Goal: Task Accomplishment & Management: Manage account settings

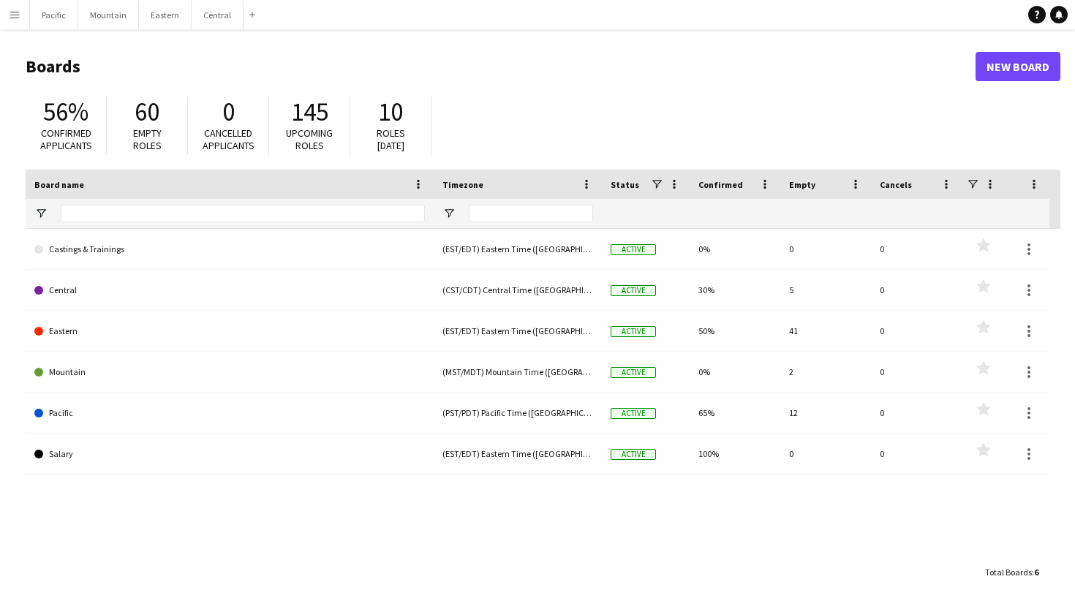
click at [12, 26] on button "Menu" at bounding box center [14, 14] width 29 height 29
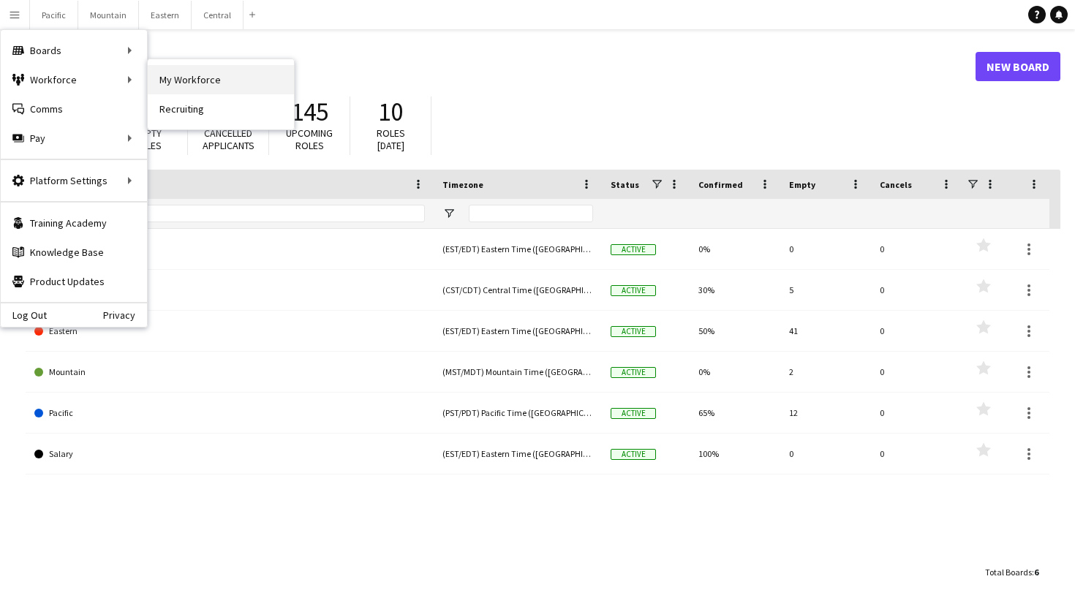
click at [170, 78] on link "My Workforce" at bounding box center [221, 79] width 146 height 29
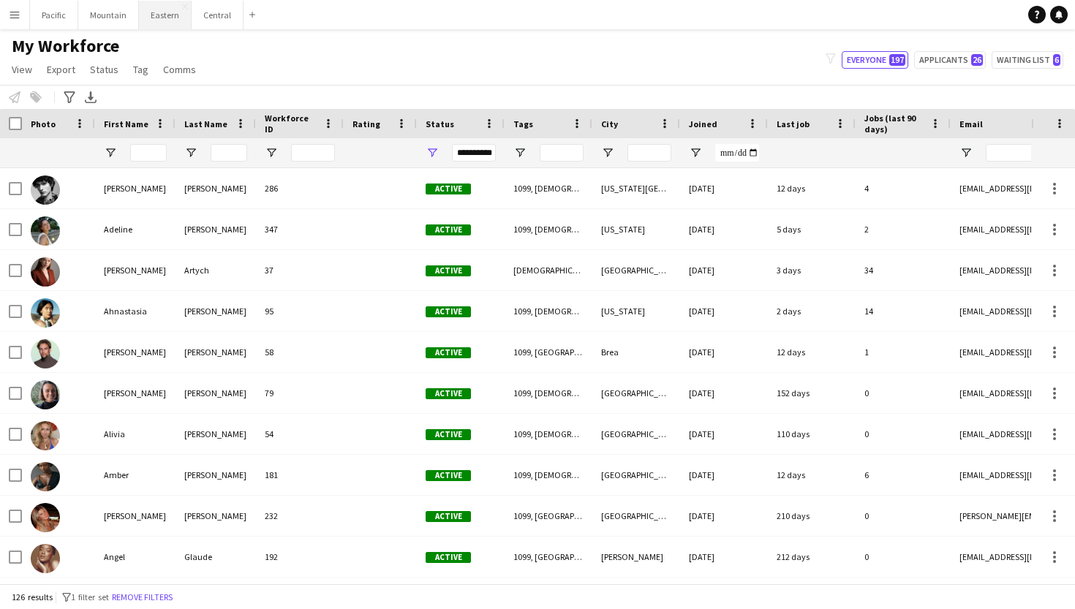
click at [159, 21] on button "Eastern Close" at bounding box center [165, 15] width 53 height 29
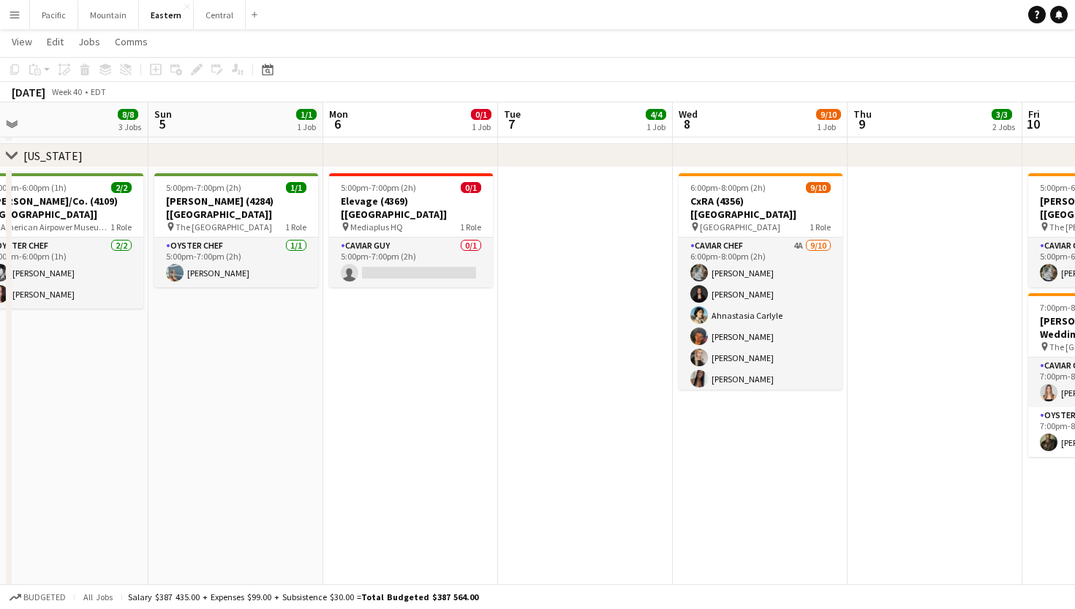
scroll to position [765, 0]
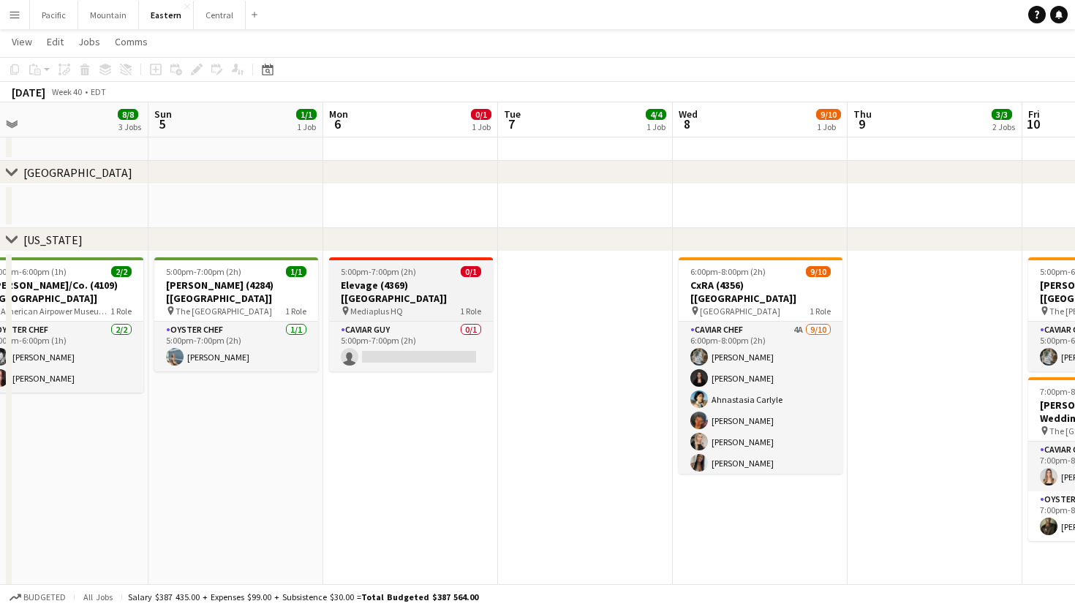
click at [461, 306] on span "1 Role" at bounding box center [470, 311] width 21 height 11
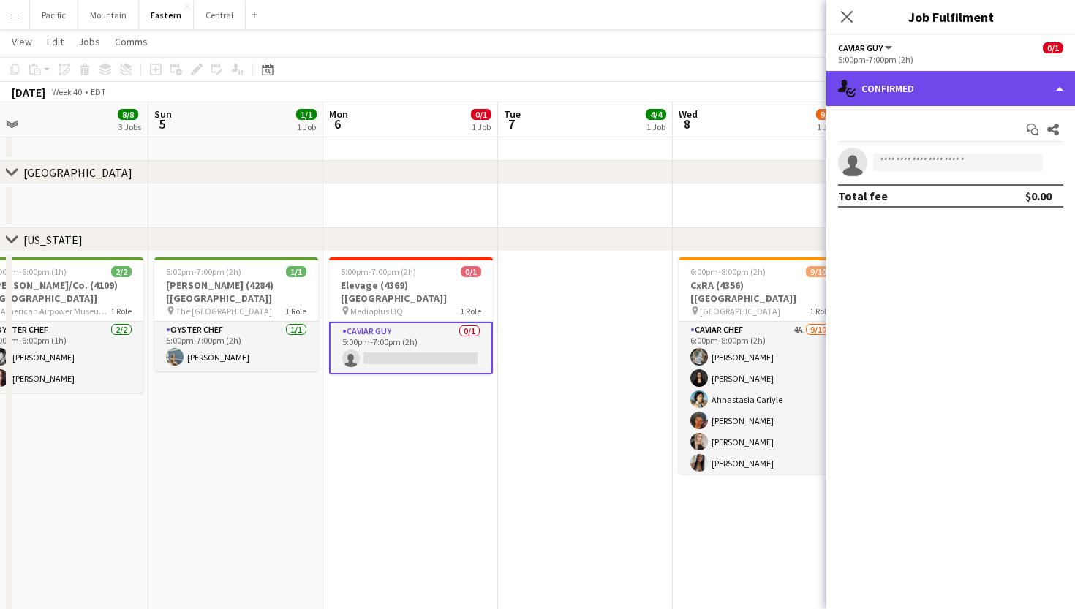
click at [964, 104] on div "single-neutral-actions-check-2 Confirmed" at bounding box center [950, 88] width 249 height 35
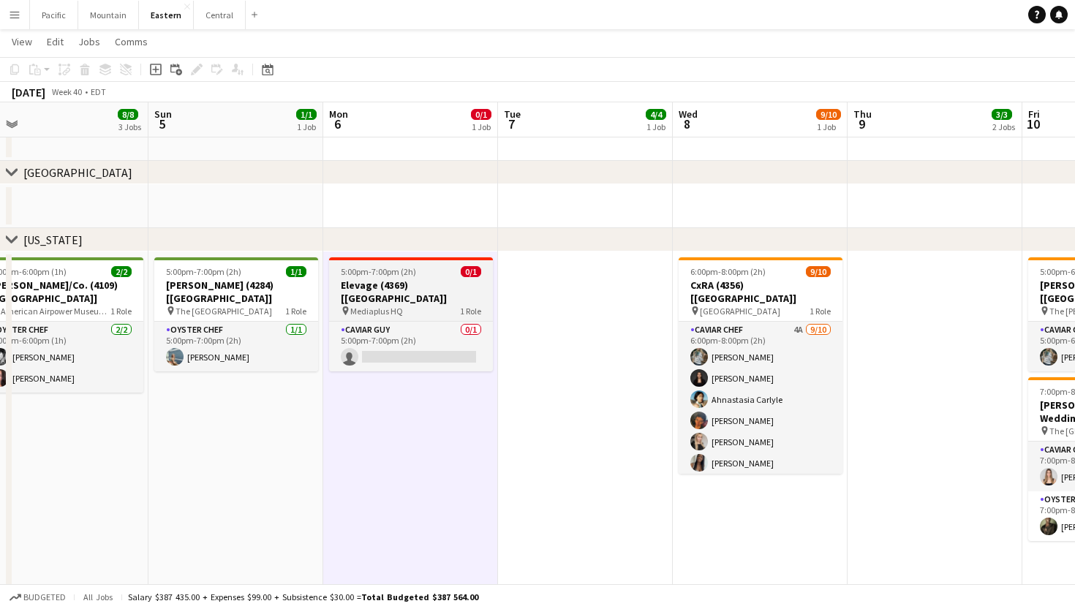
click at [423, 285] on h3 "Elevage (4369) [NYC]" at bounding box center [411, 292] width 164 height 26
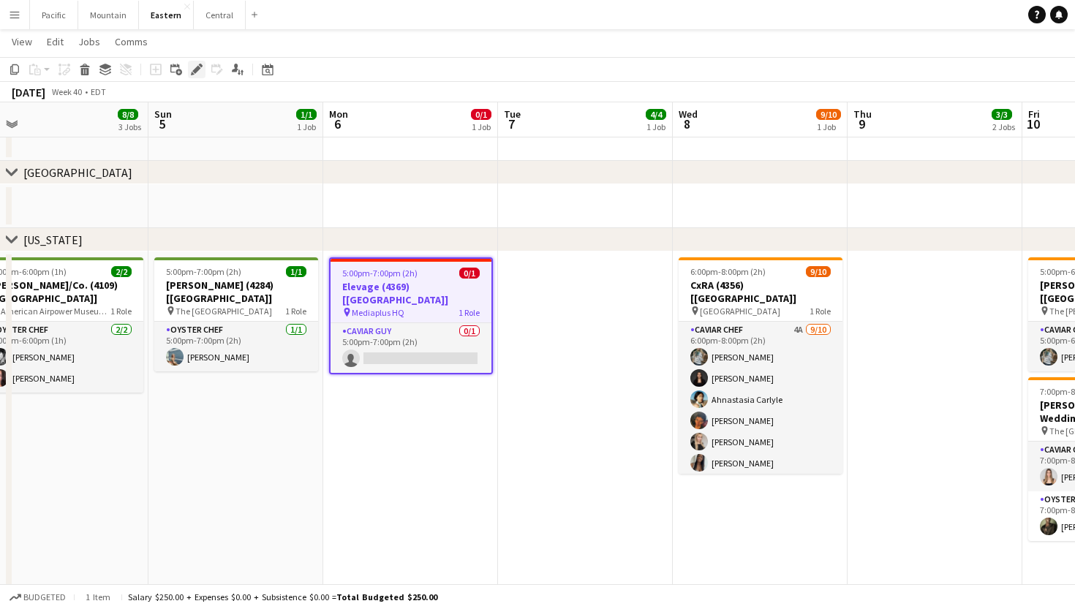
click at [192, 70] on icon "Edit" at bounding box center [197, 70] width 12 height 12
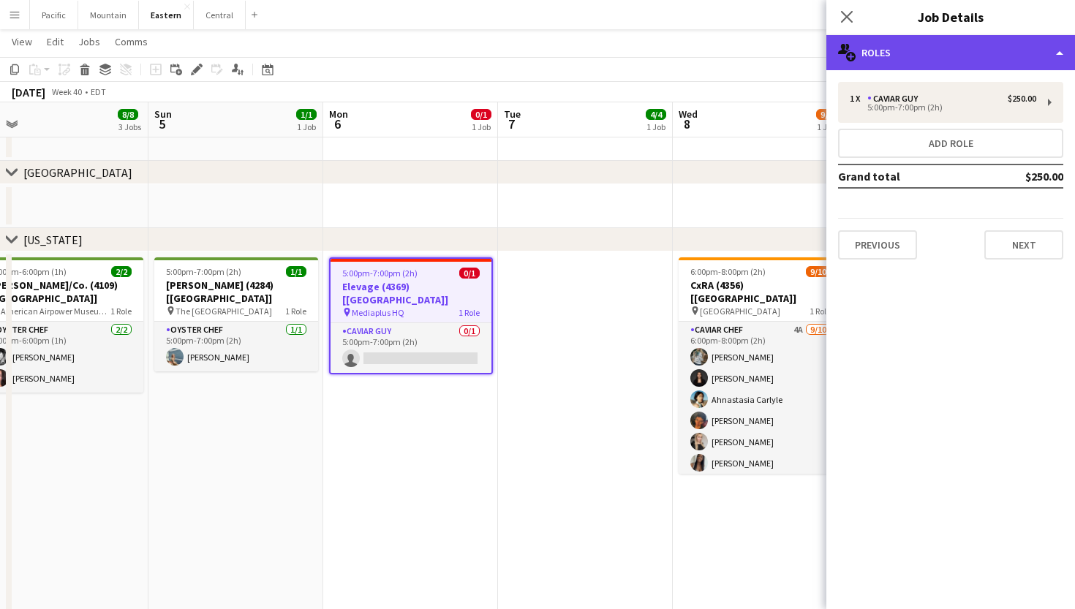
click at [1013, 55] on div "multiple-users-add Roles" at bounding box center [950, 52] width 249 height 35
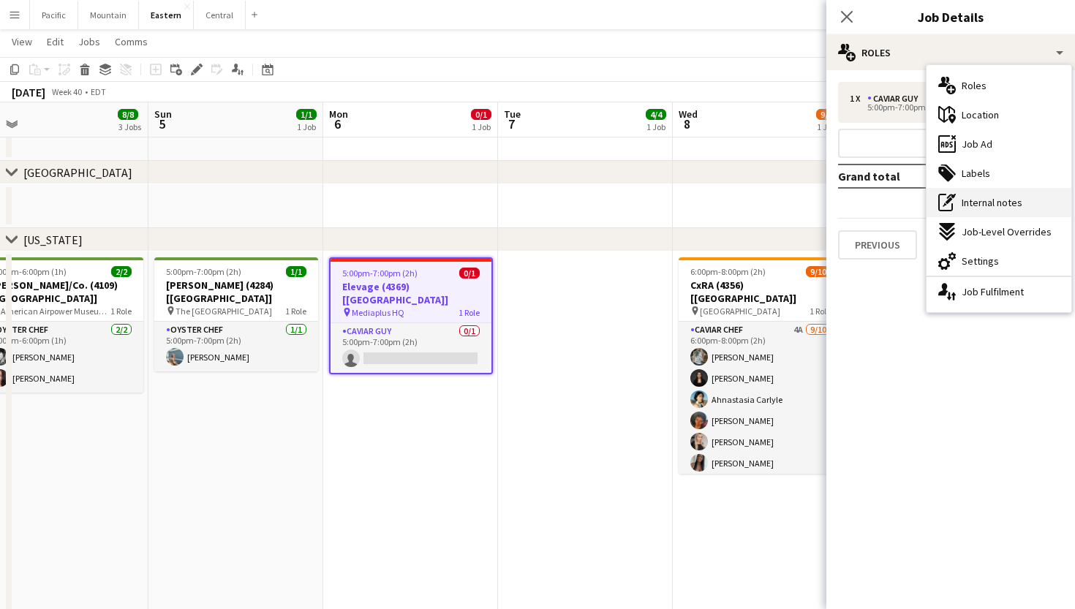
click at [1025, 191] on div "pen-write Internal notes" at bounding box center [999, 202] width 145 height 29
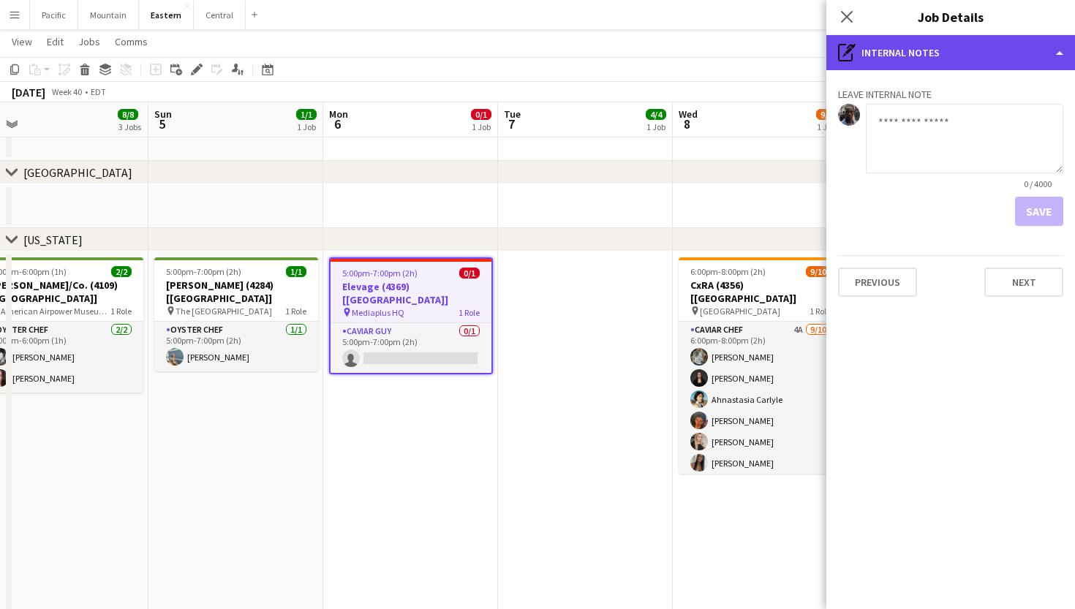
click at [960, 58] on div "pen-write Internal notes" at bounding box center [950, 52] width 249 height 35
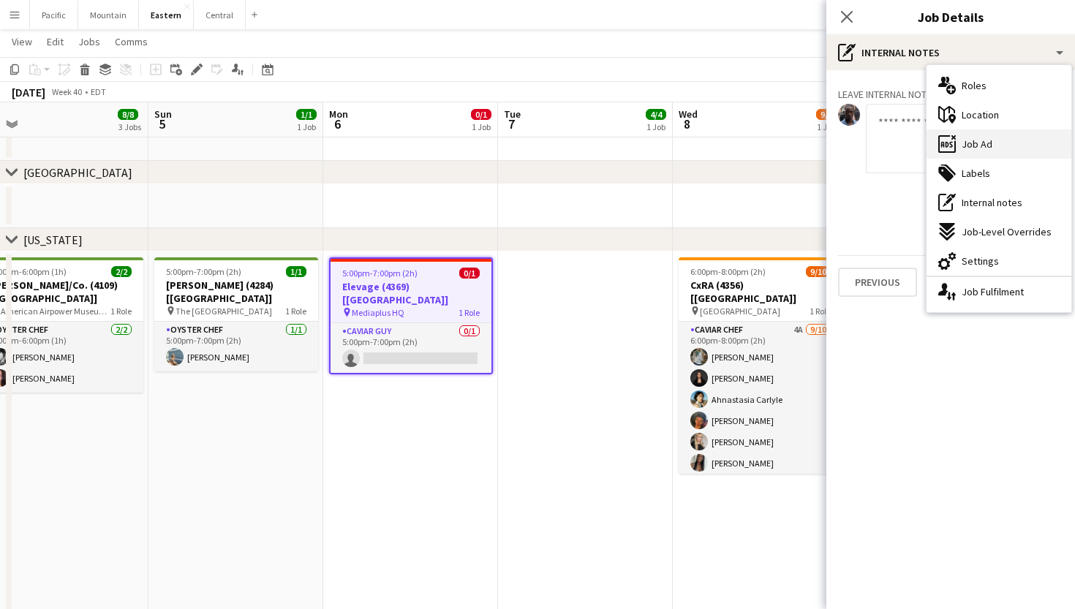
click at [998, 144] on div "ads-window Job Ad" at bounding box center [999, 143] width 145 height 29
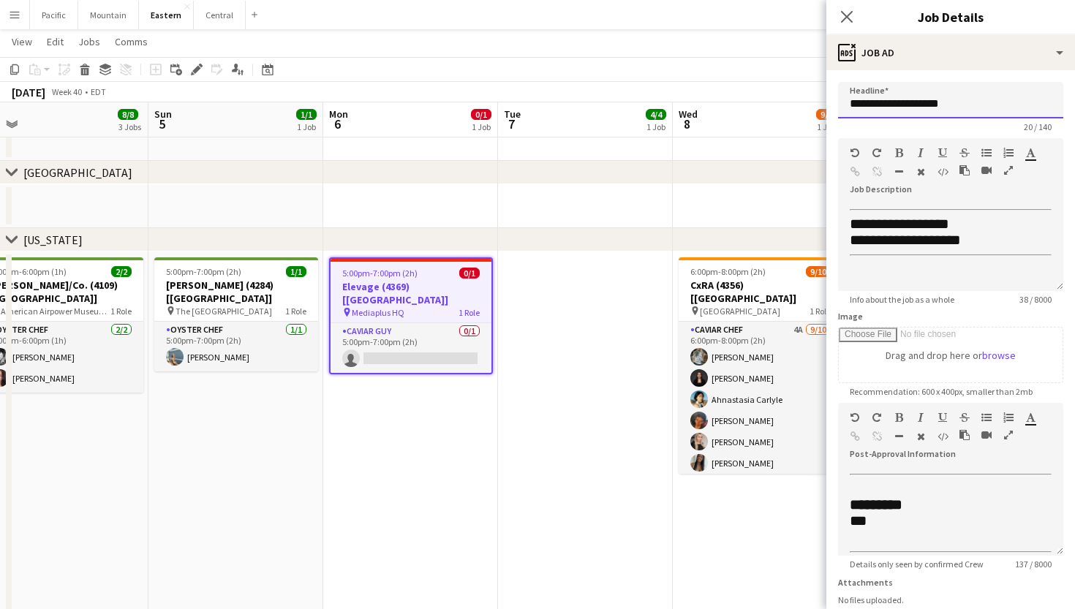
click at [939, 108] on input "**********" at bounding box center [950, 100] width 225 height 37
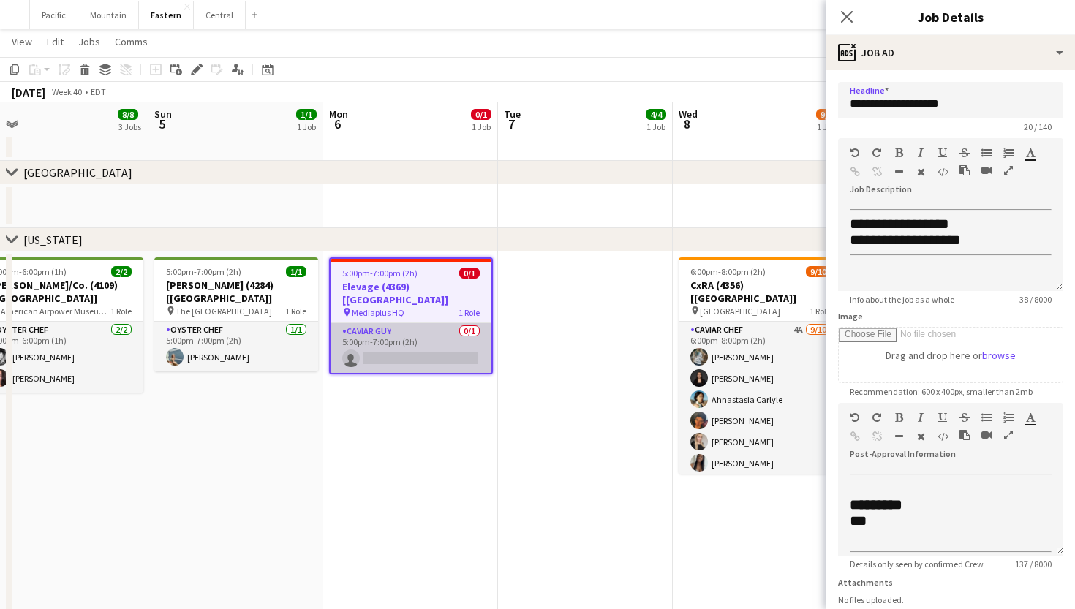
click at [443, 323] on app-card-role "Caviar Guy 0/1 5:00pm-7:00pm (2h) single-neutral-actions" at bounding box center [411, 348] width 161 height 50
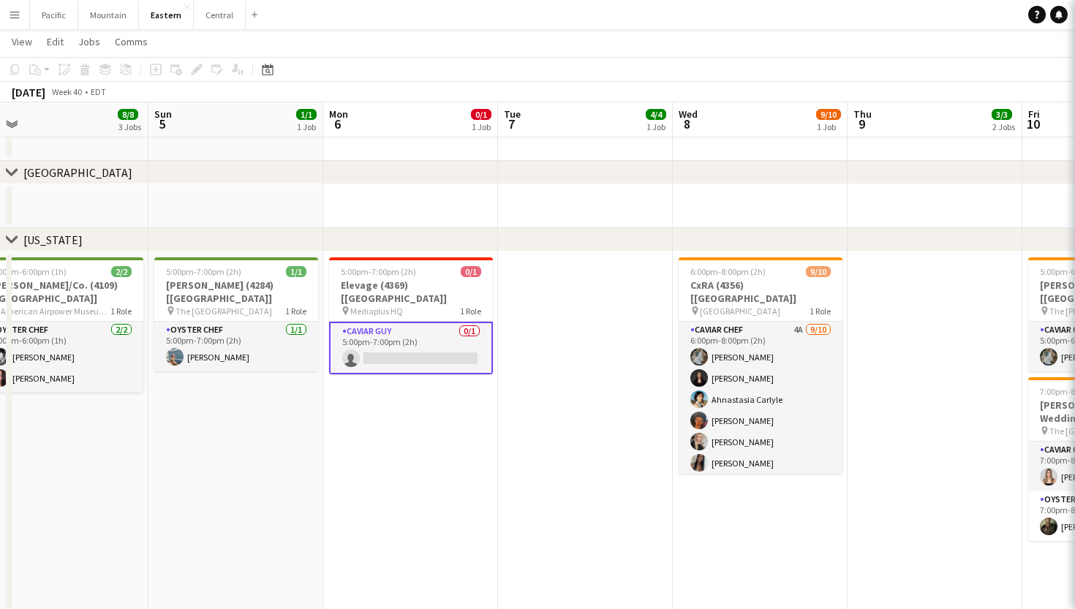
scroll to position [0, 551]
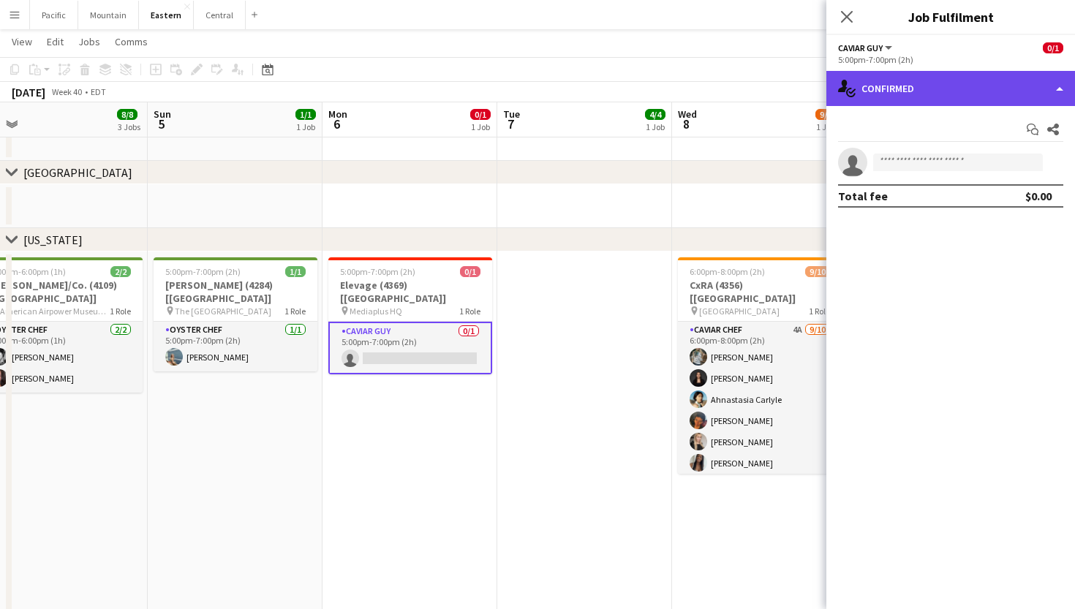
click at [966, 94] on div "single-neutral-actions-check-2 Confirmed" at bounding box center [950, 88] width 249 height 35
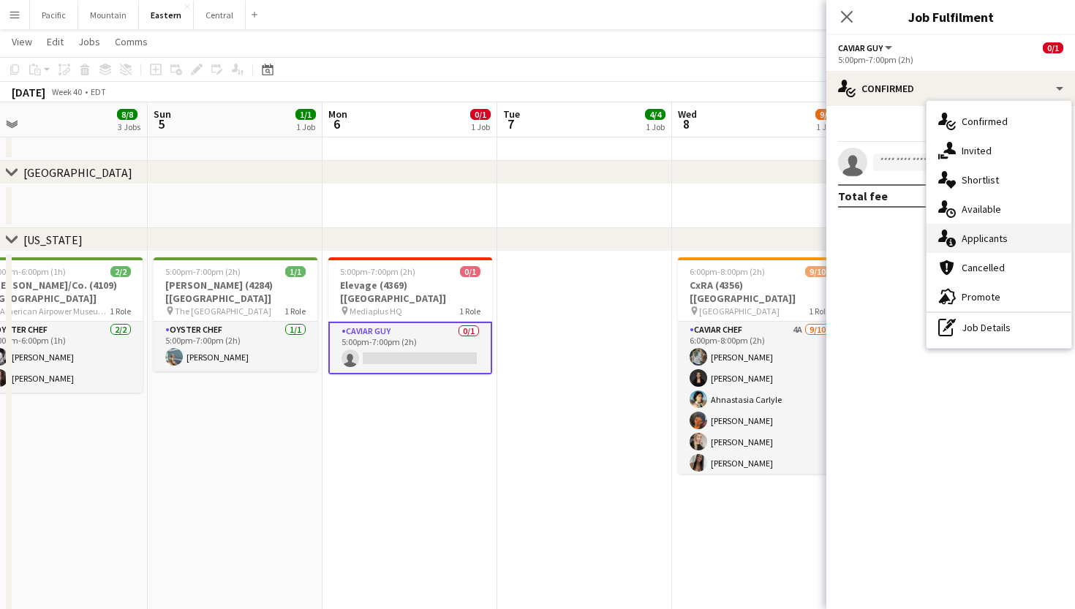
click at [1005, 247] on div "single-neutral-actions-information Applicants" at bounding box center [999, 238] width 145 height 29
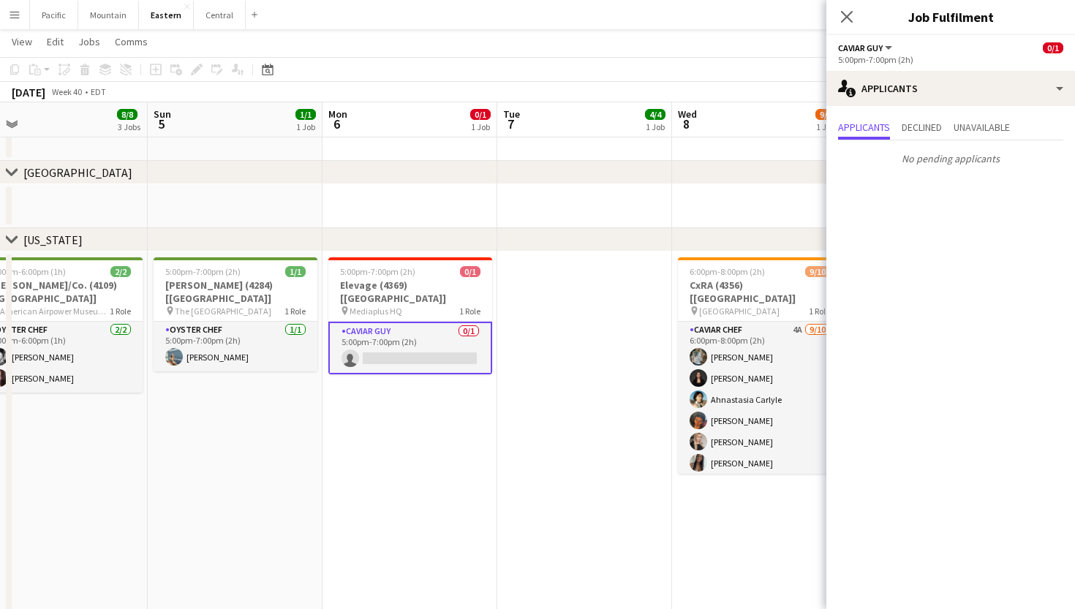
click at [949, 70] on app-options-switcher "Caviar Guy All roles Caviar Guy 0/1 5:00pm-7:00pm (2h)" at bounding box center [950, 53] width 249 height 36
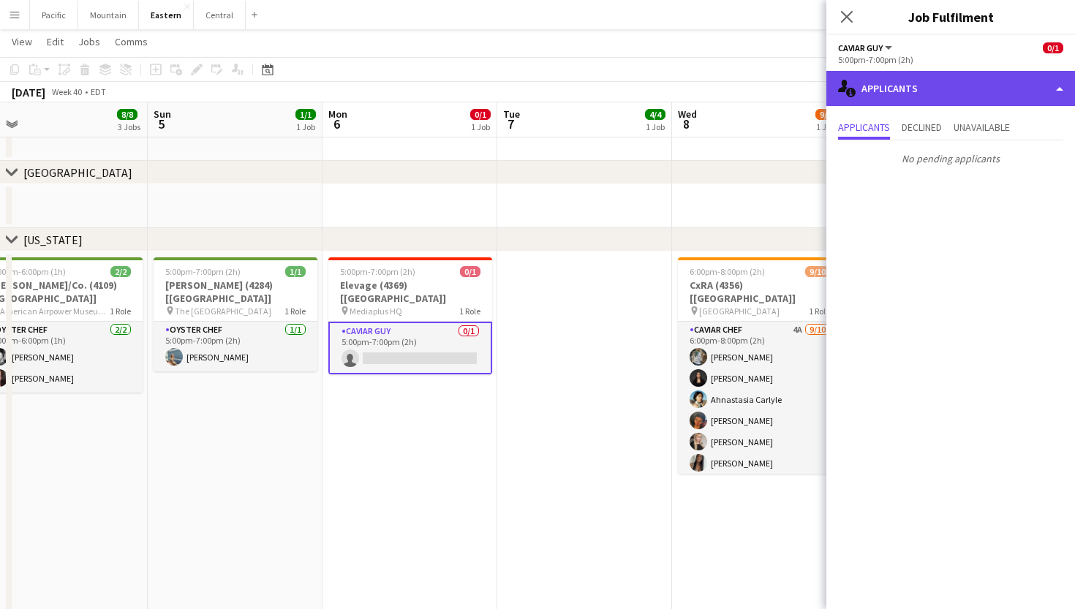
click at [953, 94] on div "single-neutral-actions-information Applicants" at bounding box center [950, 88] width 249 height 35
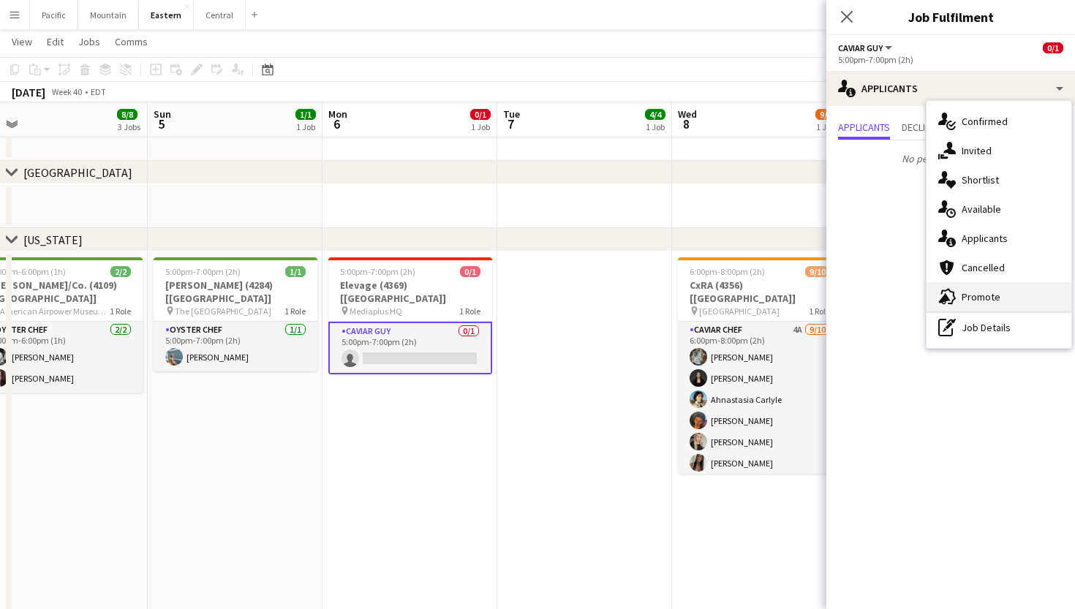
click at [985, 298] on span "Promote" at bounding box center [981, 296] width 39 height 13
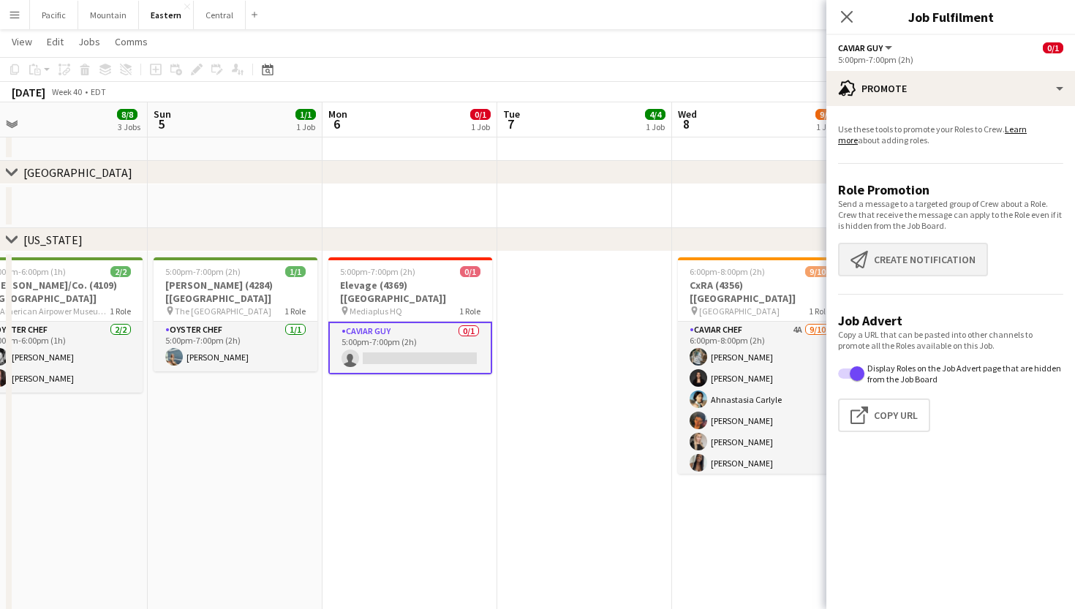
click at [933, 252] on button "Create notification Create notification" at bounding box center [913, 260] width 150 height 34
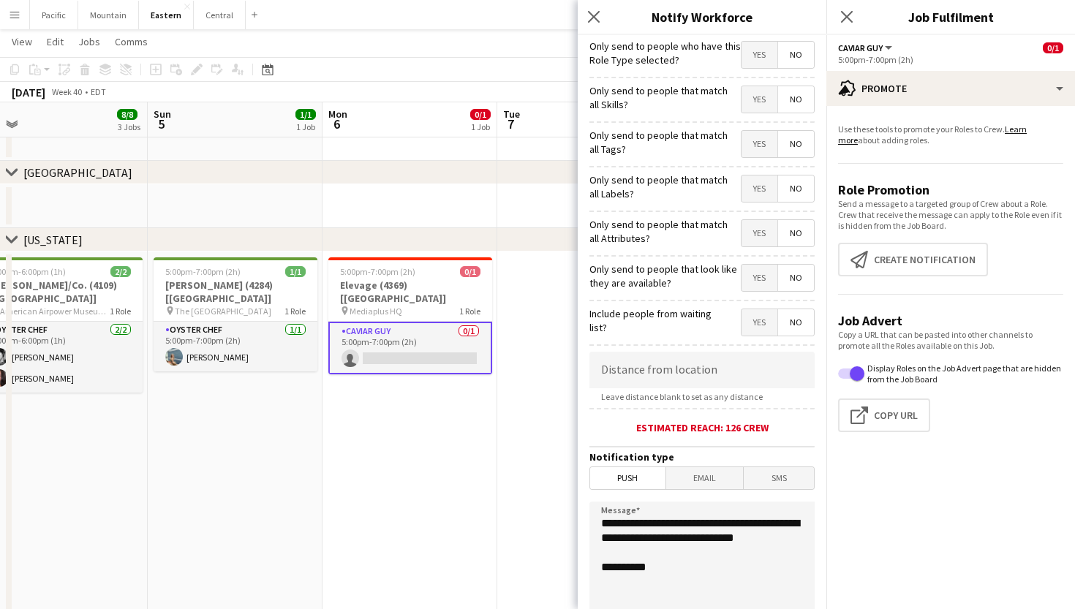
click at [741, 157] on div "Yes No" at bounding box center [778, 145] width 74 height 30
click at [753, 147] on span "Yes" at bounding box center [760, 144] width 36 height 26
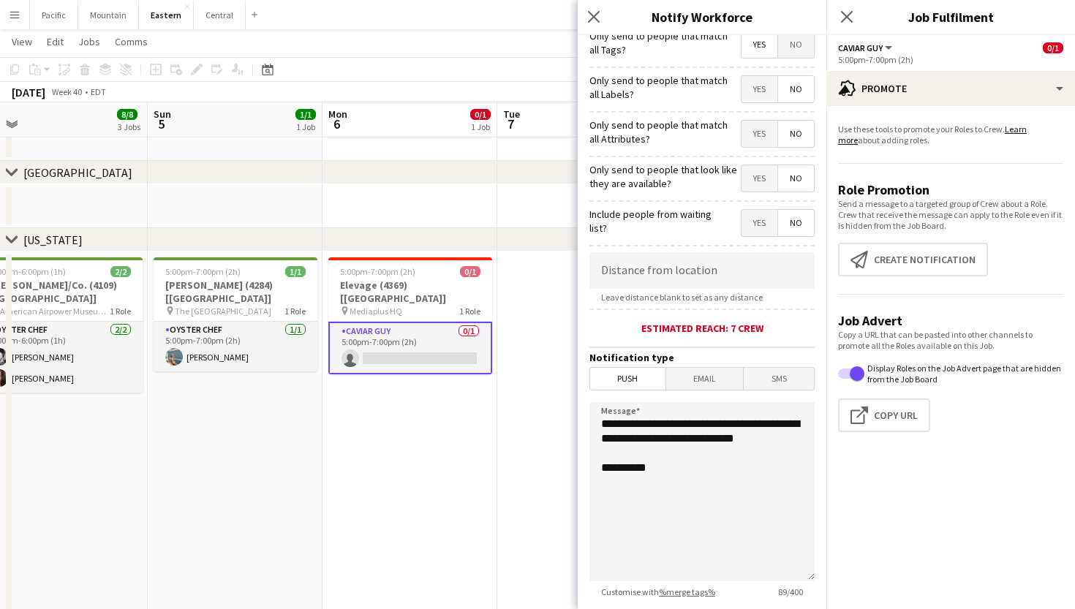
scroll to position [107, 0]
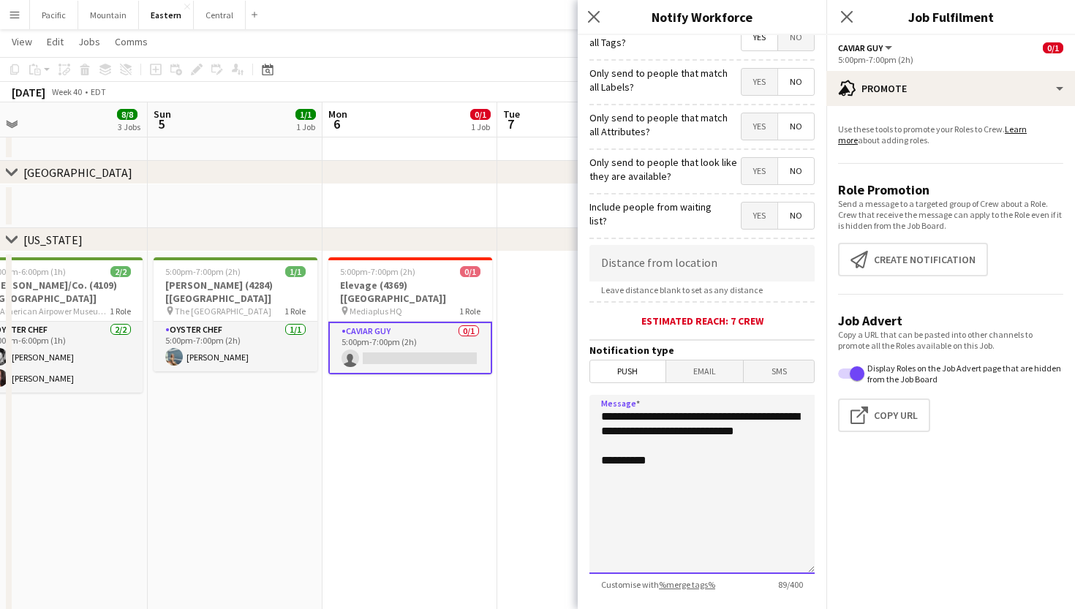
drag, startPoint x: 668, startPoint y: 451, endPoint x: 543, endPoint y: 414, distance: 130.3
click at [543, 414] on body "Menu Boards Boards Boards All jobs Status Workforce Workforce My Workforce Recr…" at bounding box center [537, 529] width 1075 height 2588
paste textarea "**********"
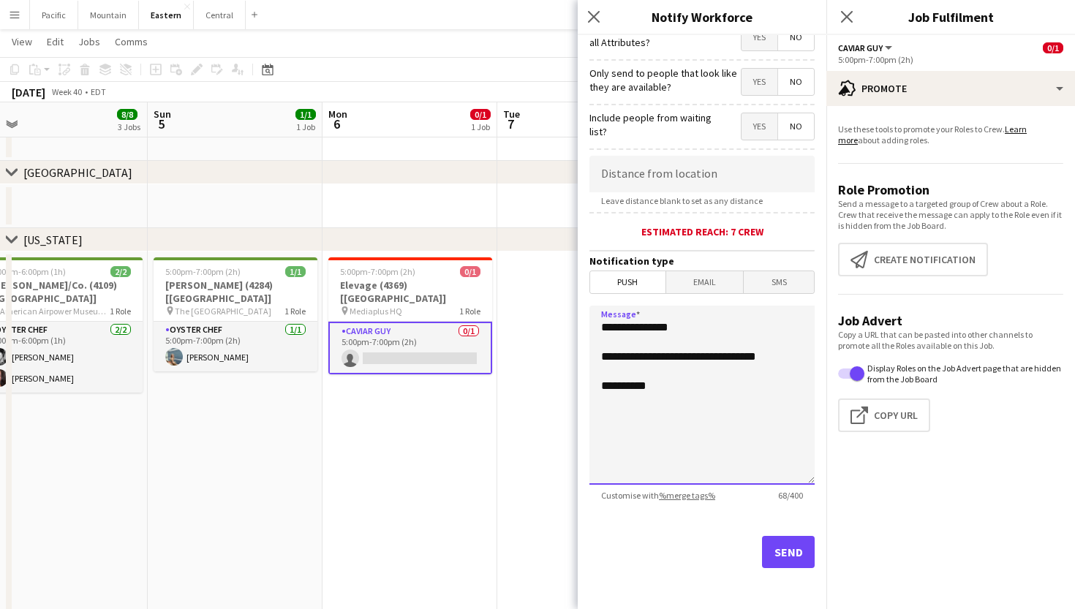
scroll to position [196, 0]
type textarea "**********"
click at [793, 552] on button "Send" at bounding box center [788, 552] width 53 height 32
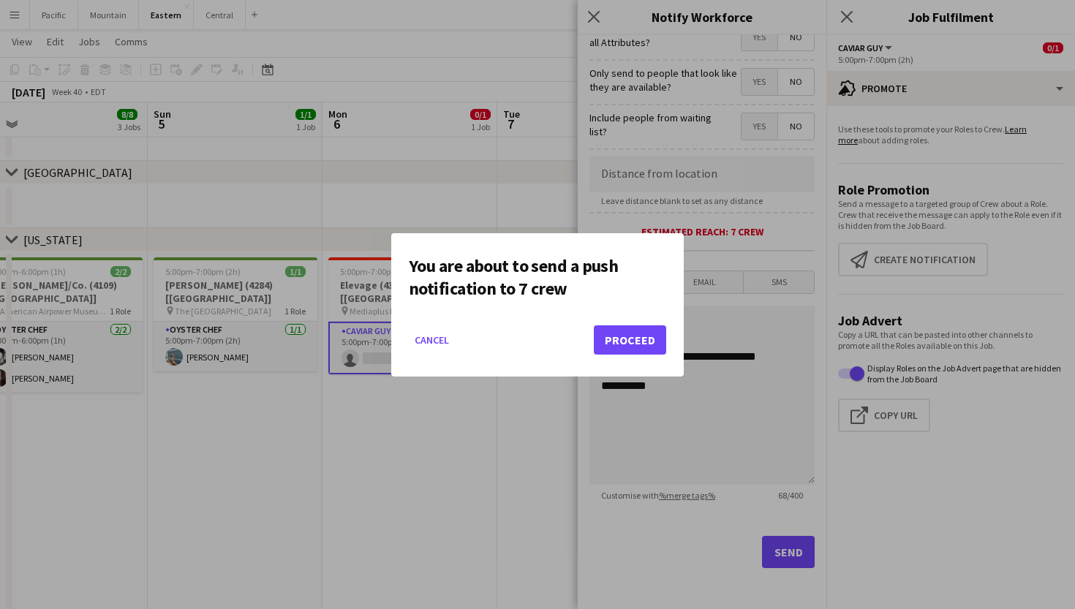
click at [618, 347] on button "Proceed" at bounding box center [630, 339] width 72 height 29
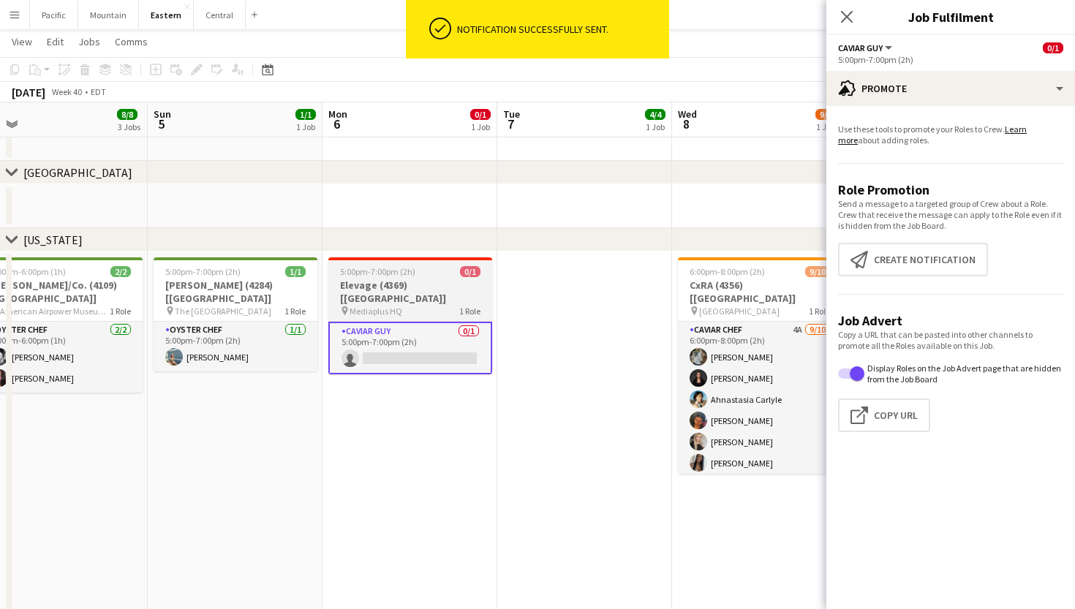
click at [424, 275] on div "5:00pm-7:00pm (2h) 0/1" at bounding box center [410, 271] width 164 height 11
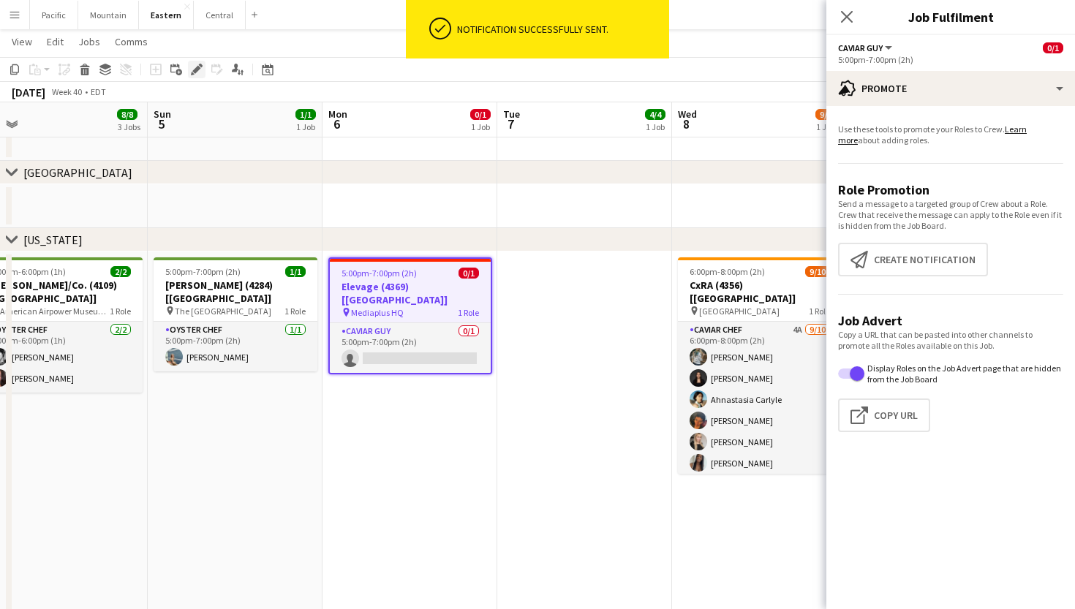
click at [198, 74] on icon "Edit" at bounding box center [197, 70] width 12 height 12
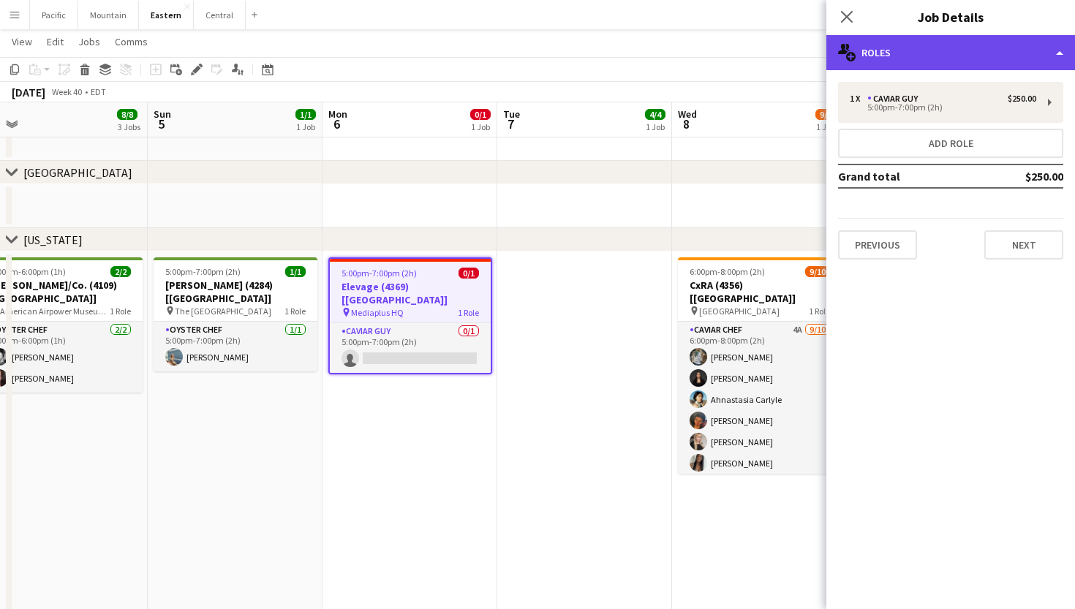
click at [949, 61] on div "multiple-users-add Roles" at bounding box center [950, 52] width 249 height 35
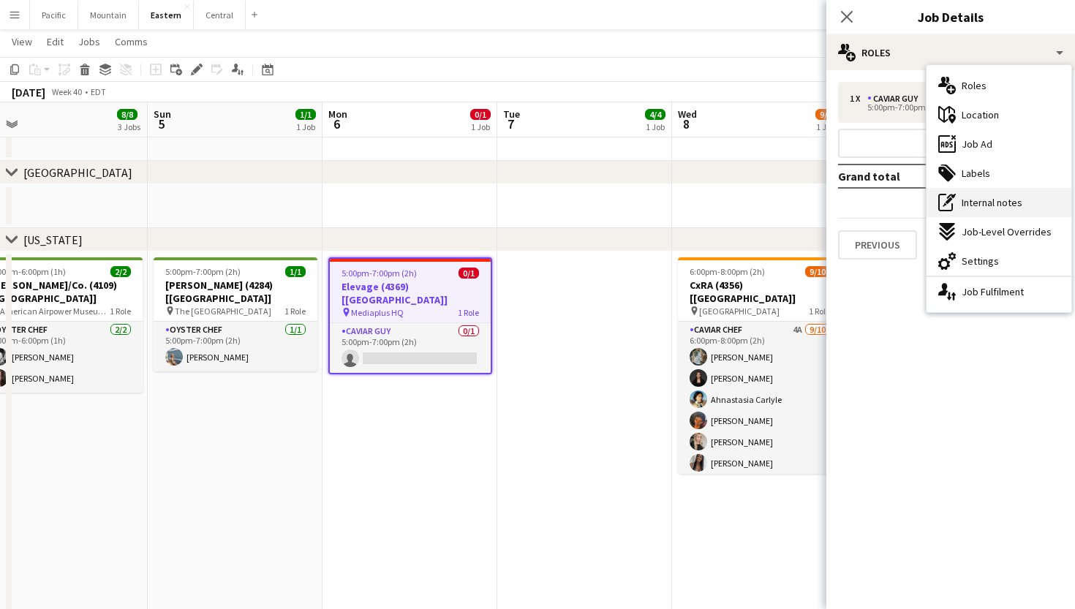
click at [968, 195] on div "pen-write Internal notes" at bounding box center [999, 202] width 145 height 29
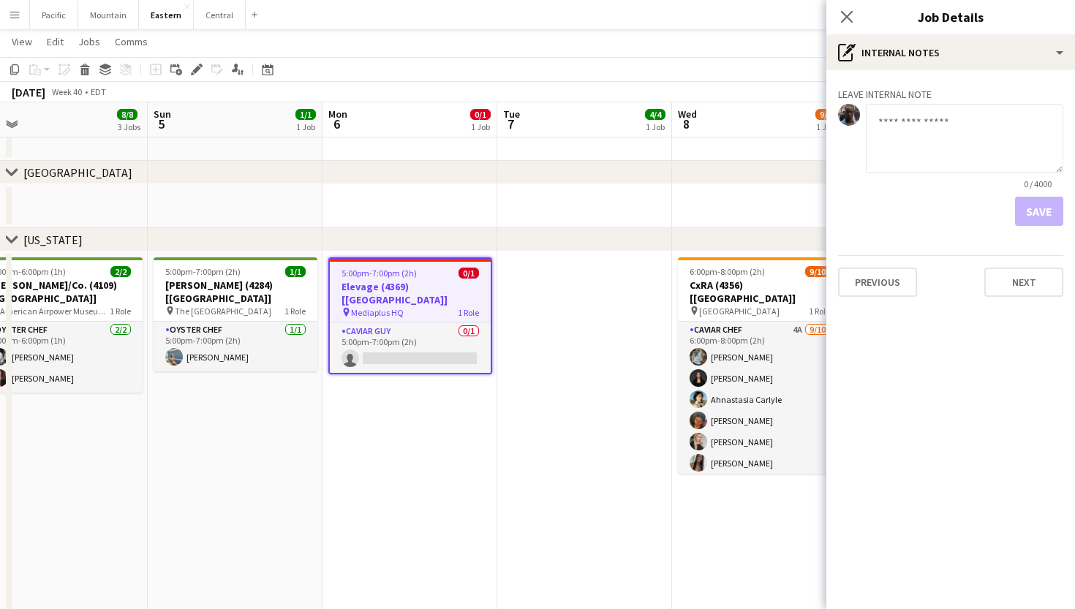
click at [904, 143] on textarea at bounding box center [964, 138] width 197 height 69
type textarea "**********"
click at [1046, 208] on button "Save" at bounding box center [1039, 211] width 48 height 29
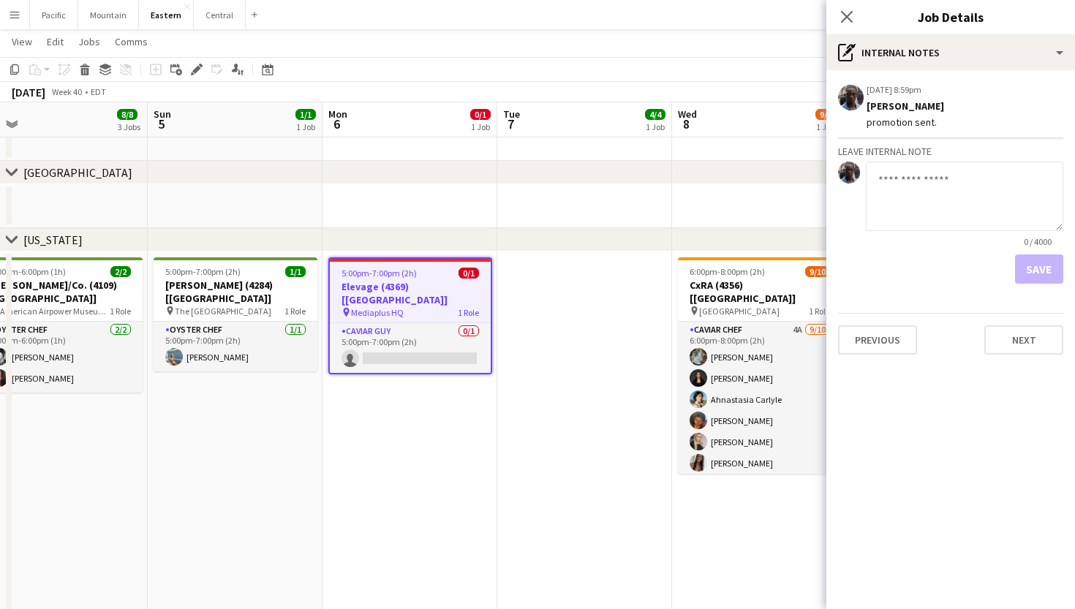
click at [861, 13] on div "Close pop-in" at bounding box center [846, 17] width 41 height 34
click at [833, 15] on div "Close pop-in" at bounding box center [846, 17] width 41 height 34
click at [852, 14] on icon "Close pop-in" at bounding box center [847, 17] width 14 height 14
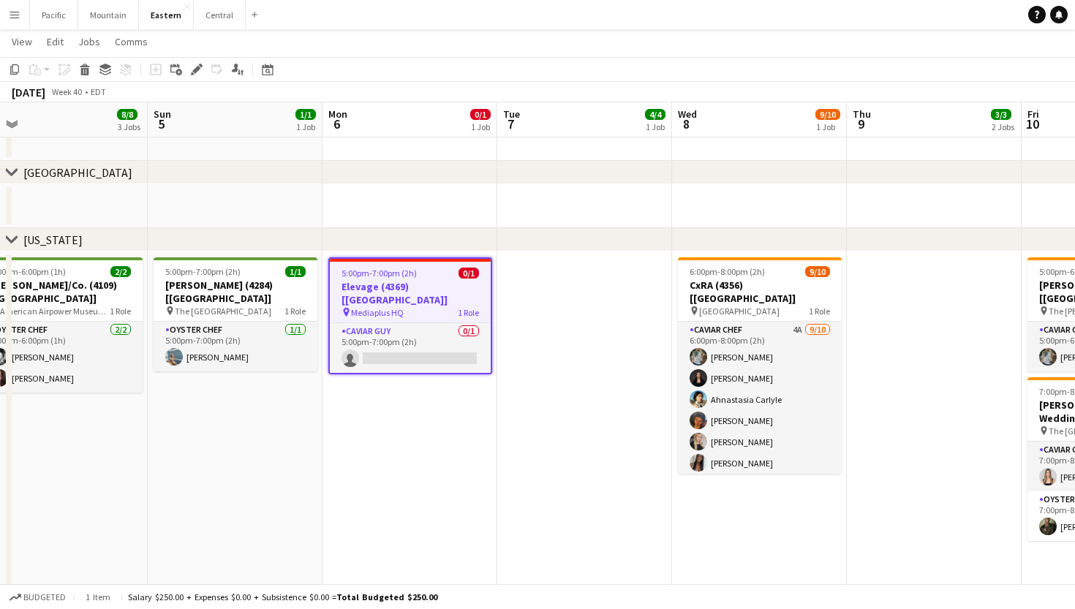
click at [366, 292] on h3 "Elevage (4369) [NYC]" at bounding box center [410, 293] width 161 height 26
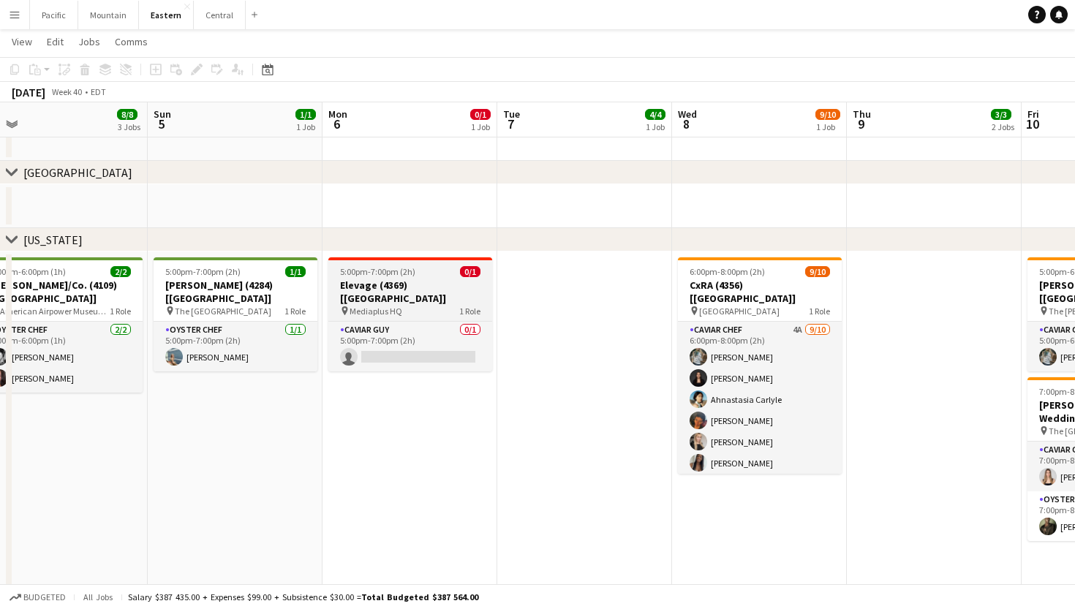
click at [366, 306] on span "Mediaplus HQ" at bounding box center [376, 311] width 53 height 11
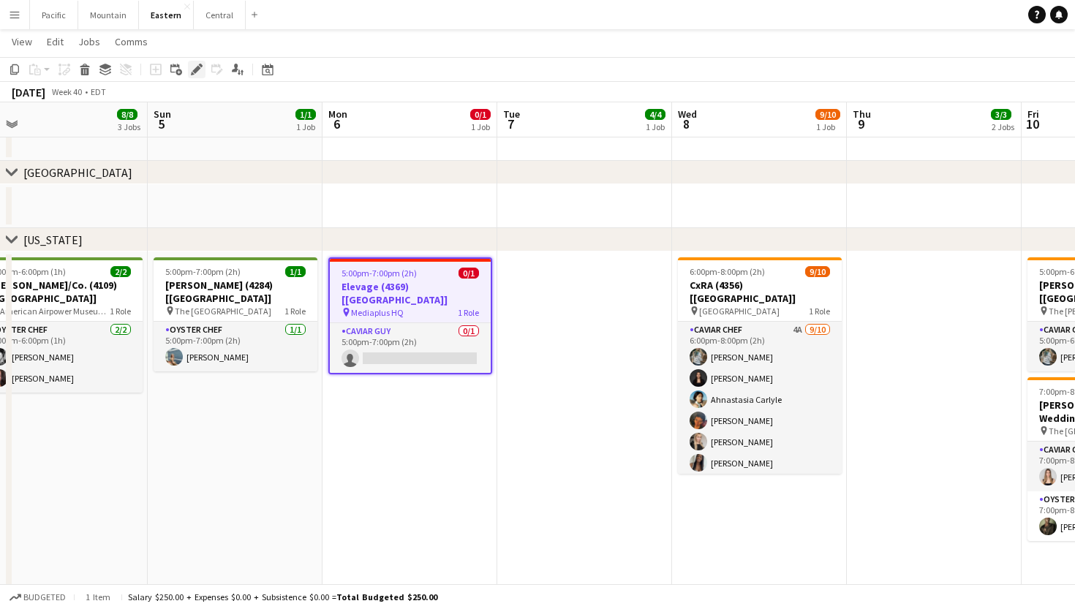
click at [196, 75] on div "Edit" at bounding box center [197, 70] width 18 height 18
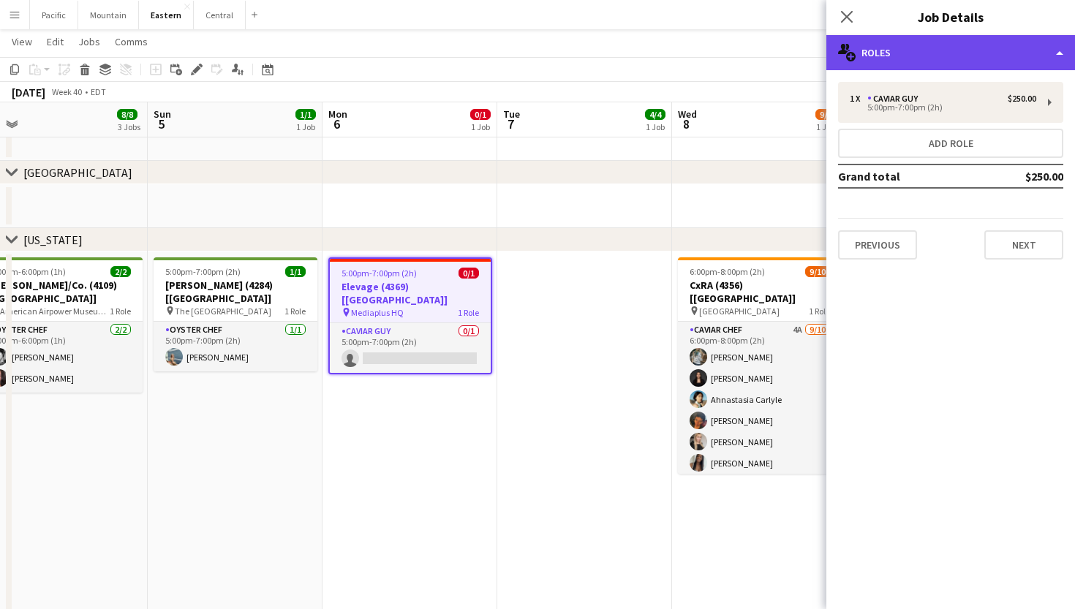
click at [896, 51] on div "multiple-users-add Roles" at bounding box center [950, 52] width 249 height 35
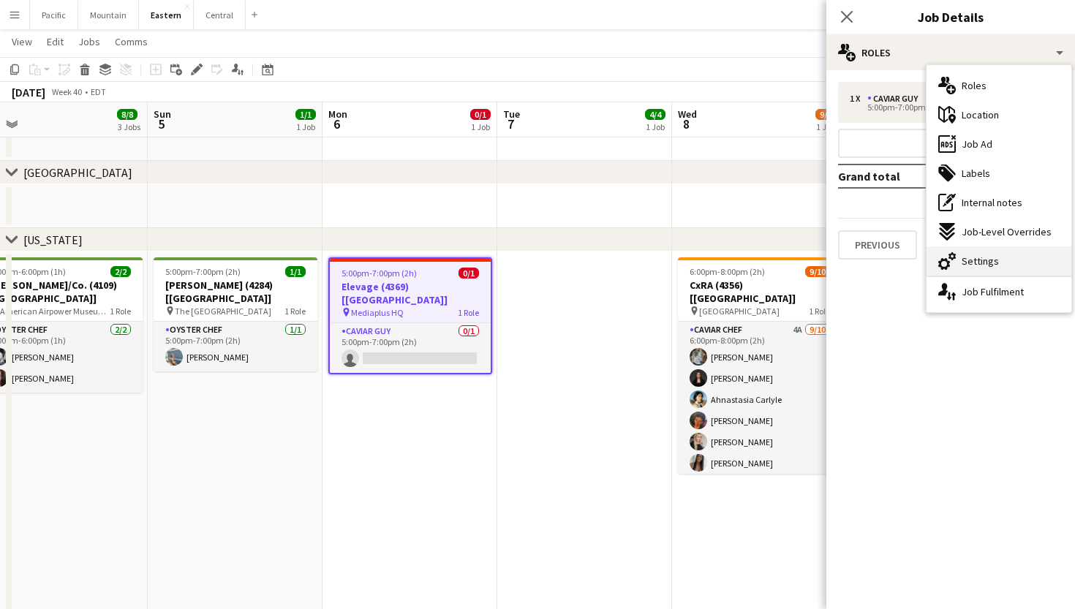
click at [983, 265] on span "Settings" at bounding box center [980, 261] width 37 height 13
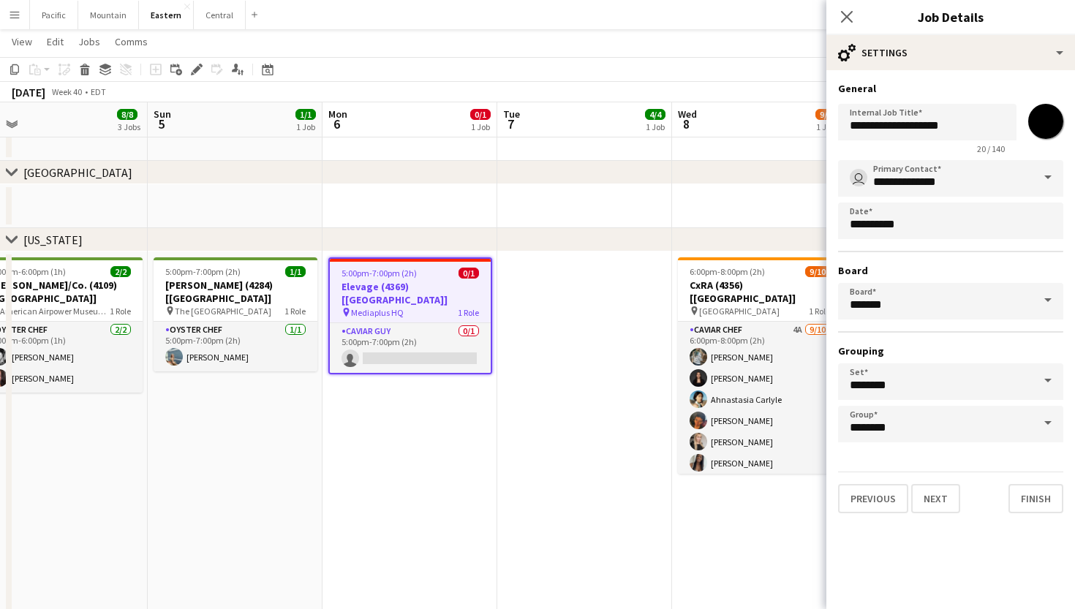
click at [1031, 132] on input "*******" at bounding box center [1046, 121] width 53 height 53
type input "*******"
click at [853, 15] on icon "Close pop-in" at bounding box center [847, 17] width 14 height 14
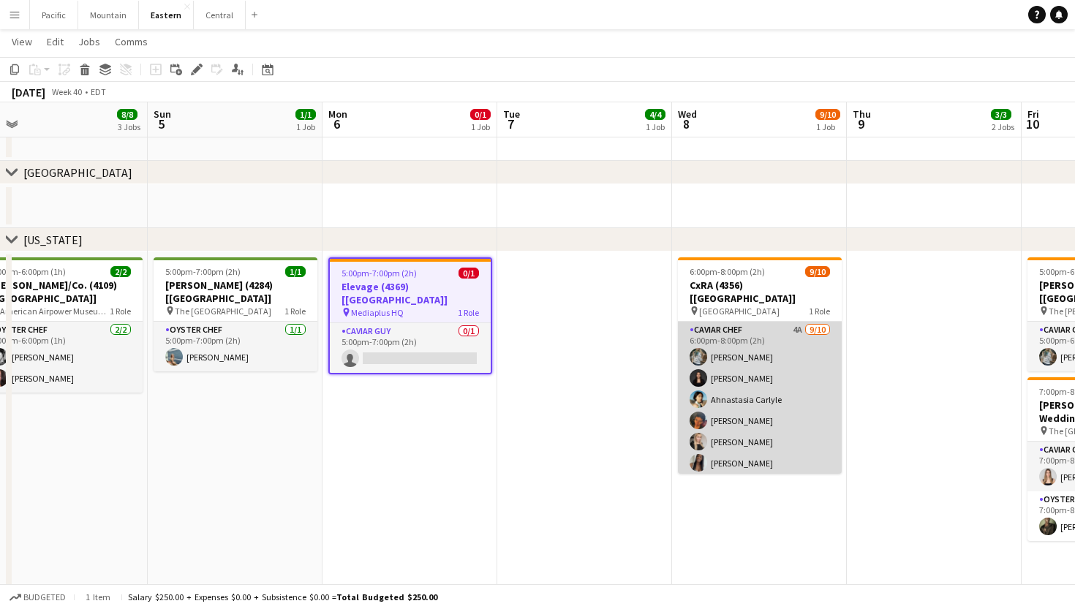
click at [790, 450] on app-card-role "Caviar Chef 4A 9/10 6:00pm-8:00pm (2h) Brooke Anderson Daniela Ayala Ahnastasia…" at bounding box center [760, 442] width 164 height 241
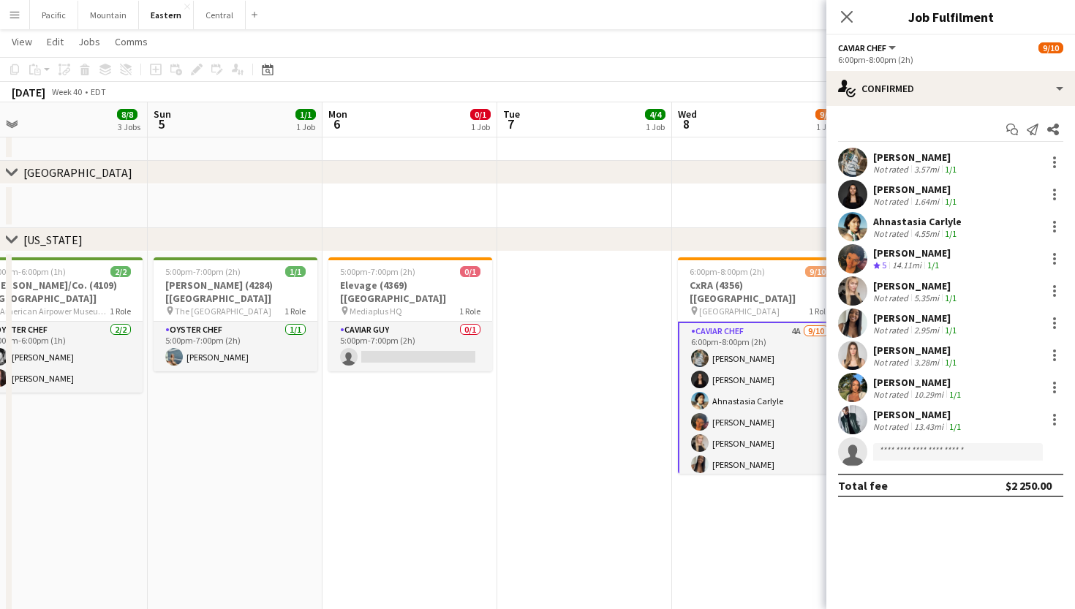
click at [917, 461] on app-invite-slot "single-neutral-actions" at bounding box center [950, 451] width 249 height 29
click at [922, 457] on input at bounding box center [958, 452] width 170 height 18
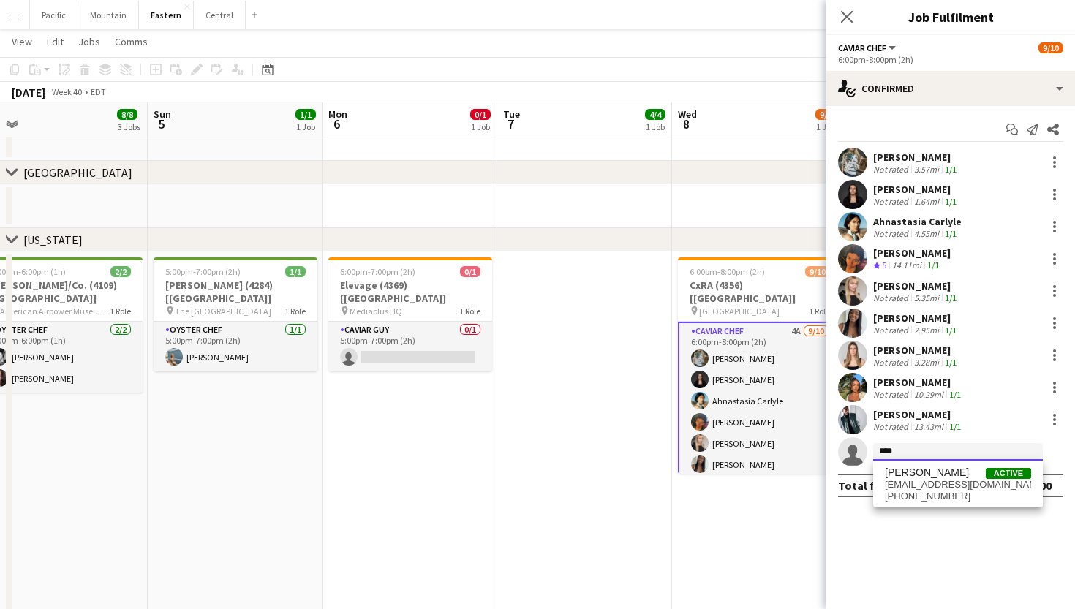
type input "****"
drag, startPoint x: 922, startPoint y: 457, endPoint x: 976, endPoint y: 481, distance: 59.6
click at [976, 481] on span "sf.stearns97@gmail.com" at bounding box center [958, 485] width 146 height 12
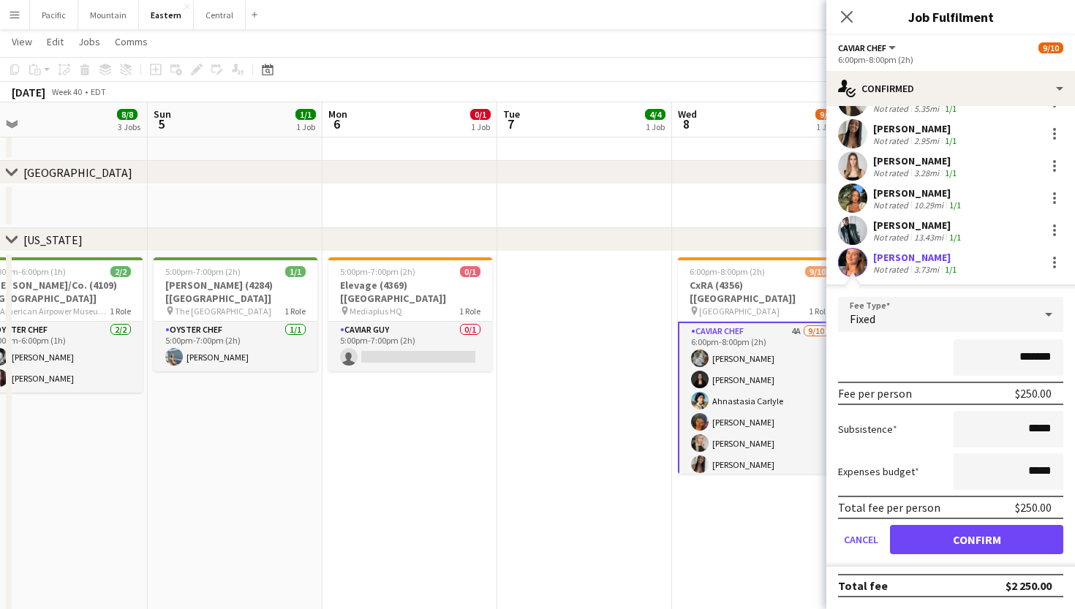
scroll to position [189, 0]
click at [1013, 555] on form "Fee Type Fixed ******* Fee per person $250.00 Subsistence ***** Expenses budget…" at bounding box center [950, 432] width 249 height 270
click at [1013, 546] on button "Confirm" at bounding box center [976, 539] width 173 height 29
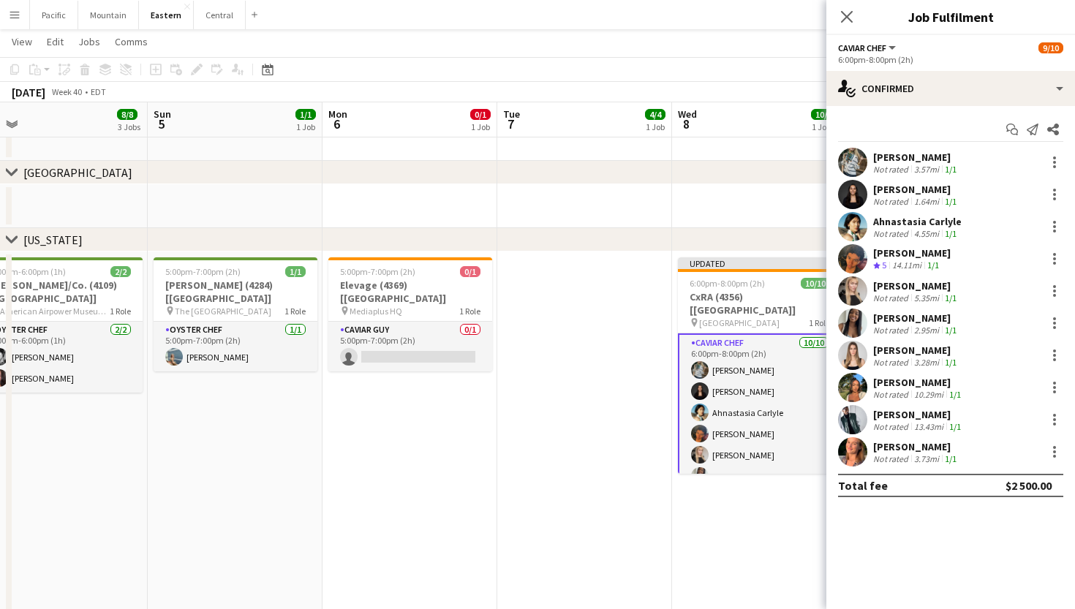
scroll to position [0, 0]
click at [853, 9] on app-icon "Close pop-in" at bounding box center [847, 17] width 21 height 21
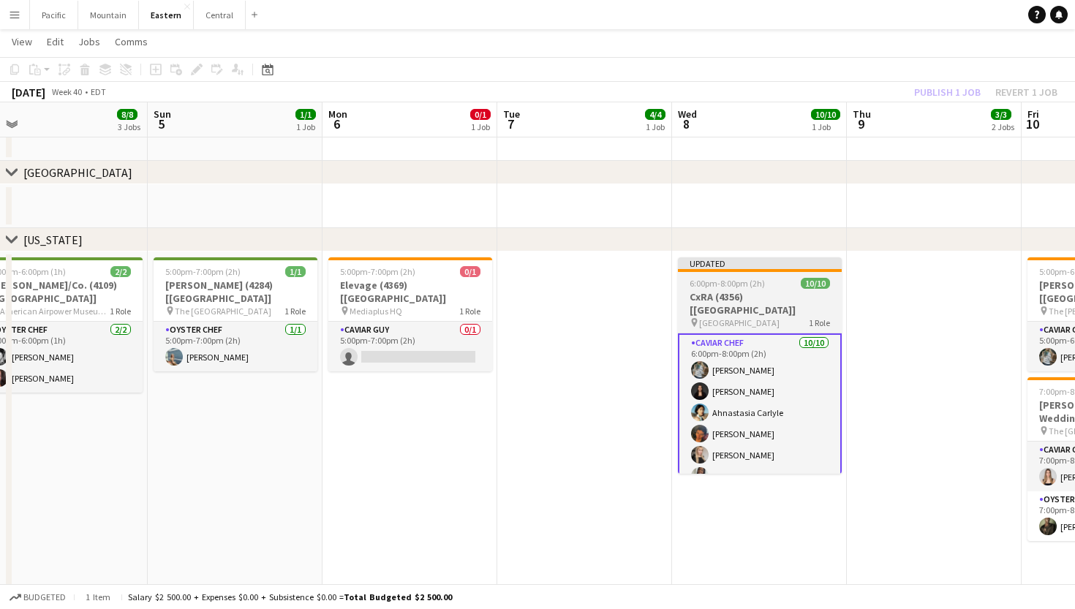
click at [811, 277] on app-job-card "Updated 6:00pm-8:00pm (2h) 10/10 CxRA (4356) [NYC] pin Lincoln Center 1 Role Ca…" at bounding box center [760, 365] width 164 height 216
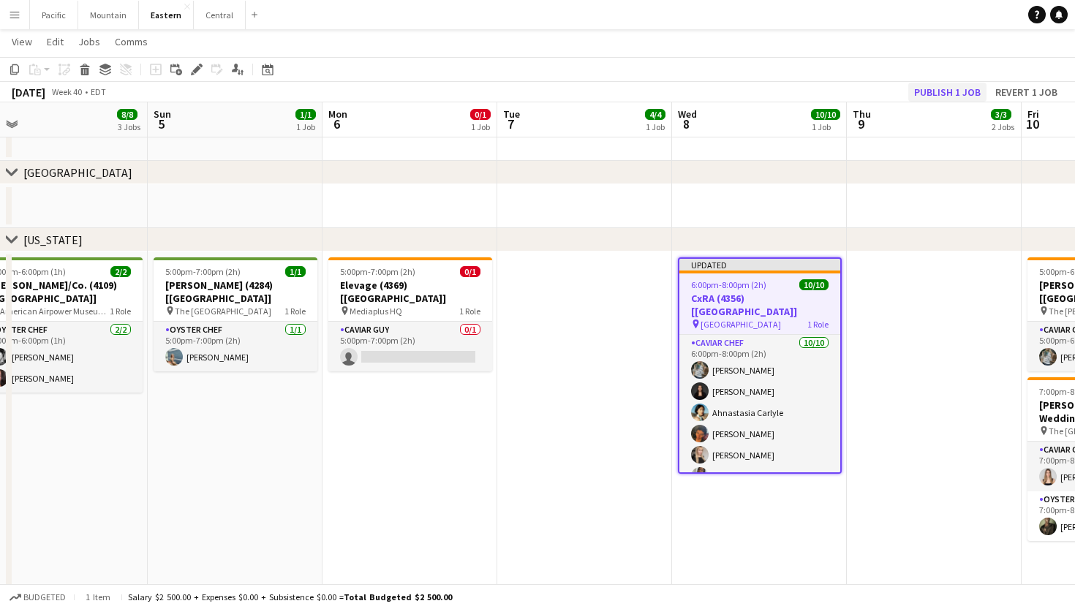
click at [938, 87] on button "Publish 1 job" at bounding box center [947, 92] width 78 height 19
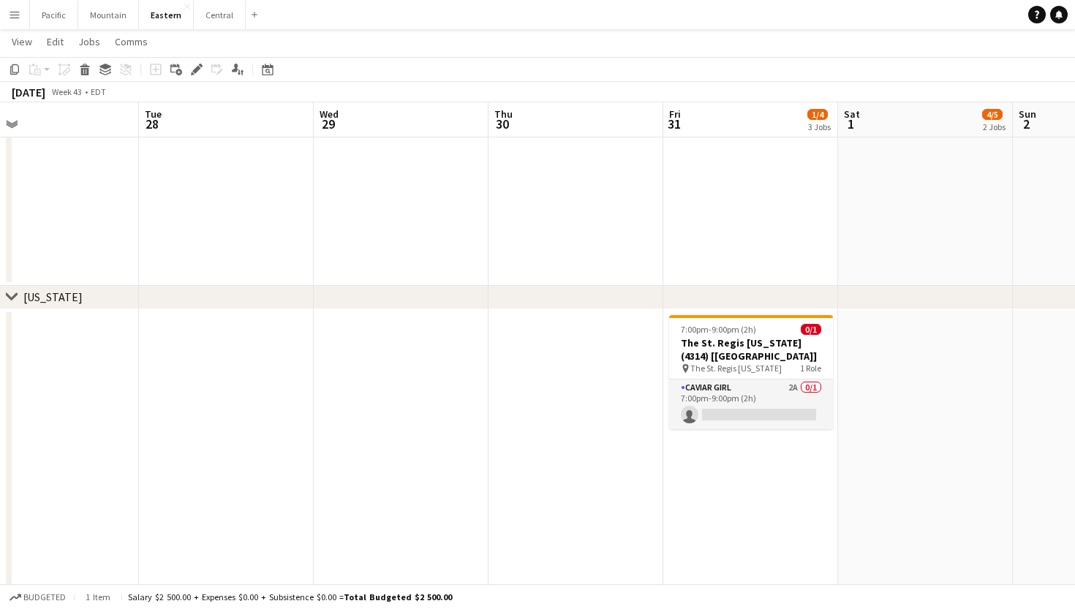
scroll to position [0, 562]
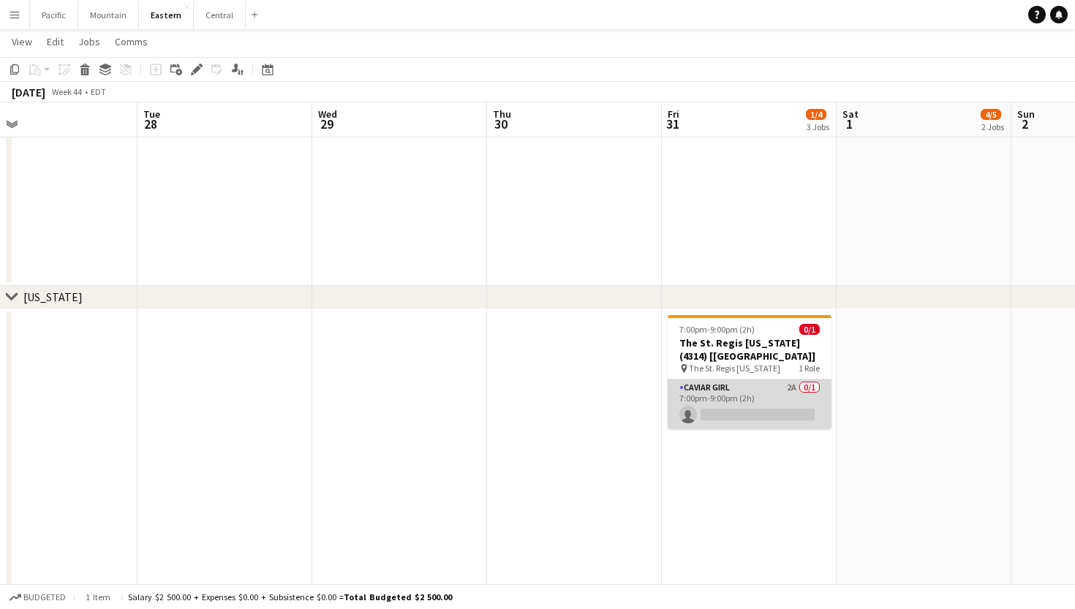
click at [715, 382] on app-card-role "Caviar Girl 2A 0/1 7:00pm-9:00pm (2h) single-neutral-actions" at bounding box center [750, 405] width 164 height 50
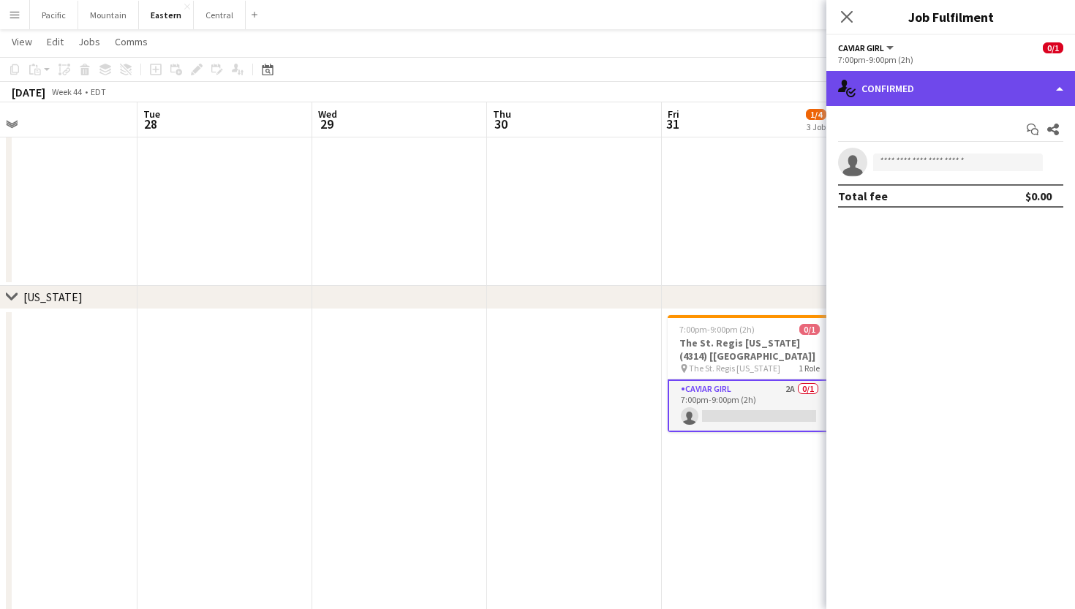
click at [998, 93] on div "single-neutral-actions-check-2 Confirmed" at bounding box center [950, 88] width 249 height 35
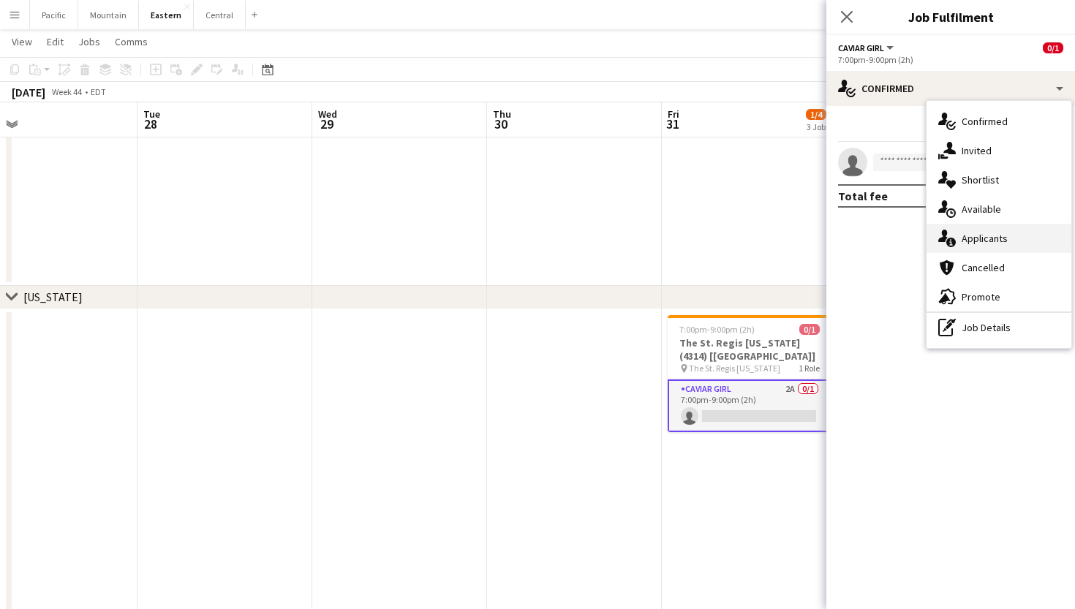
click at [987, 241] on span "Applicants" at bounding box center [985, 238] width 46 height 13
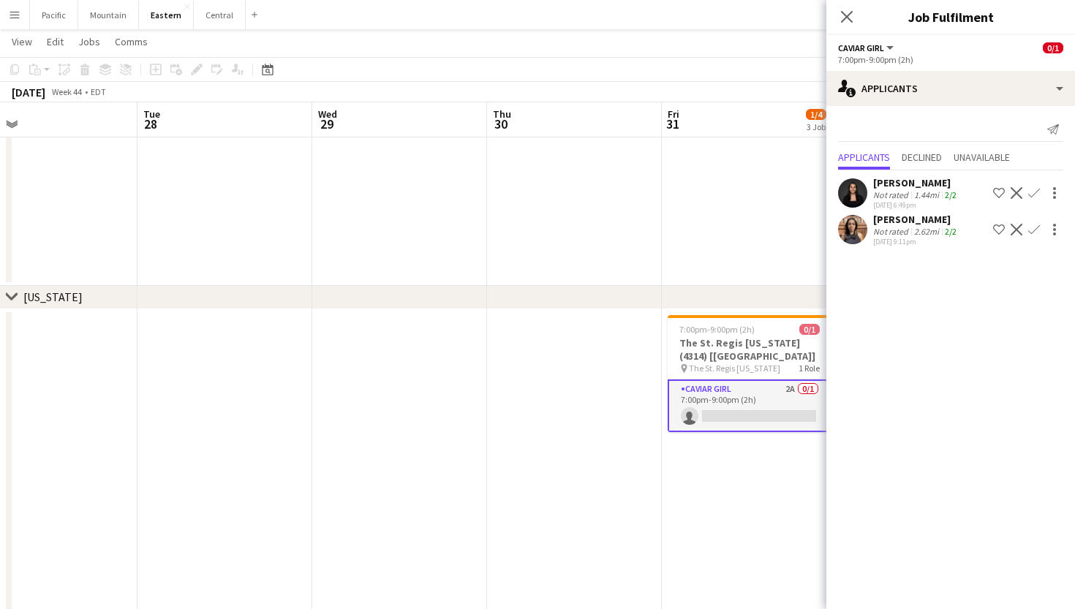
click at [1036, 192] on app-icon "Confirm" at bounding box center [1034, 193] width 12 height 12
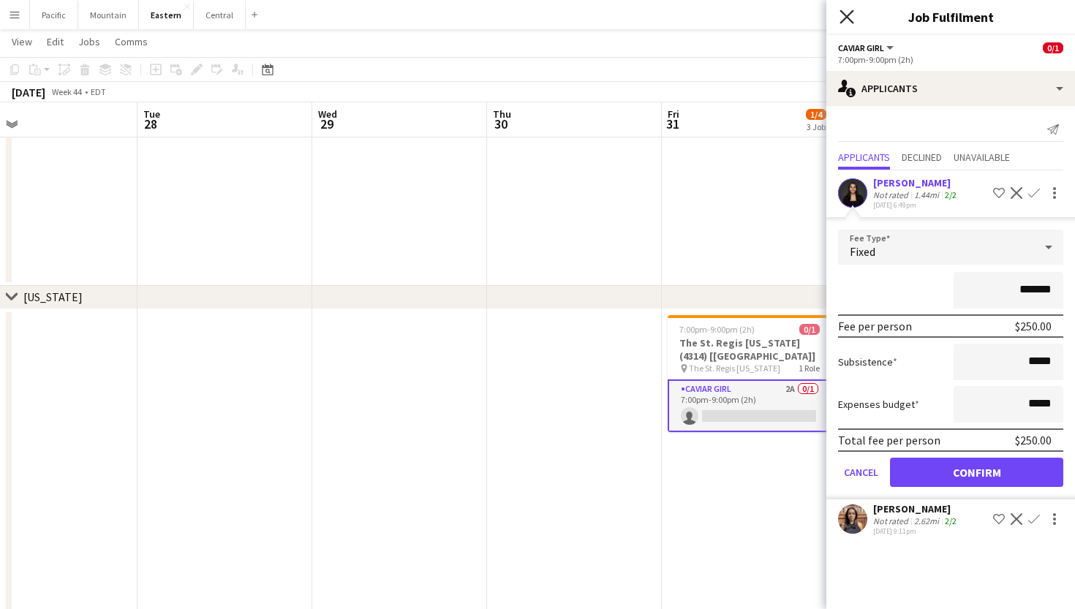
click at [846, 11] on icon "Close pop-in" at bounding box center [847, 17] width 14 height 14
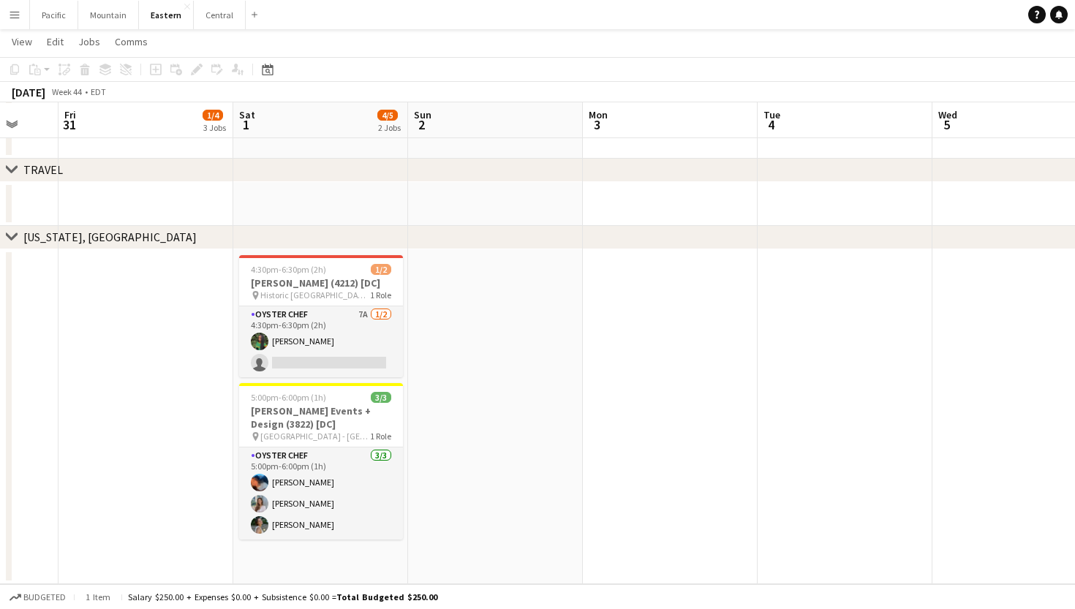
scroll to position [2114, 0]
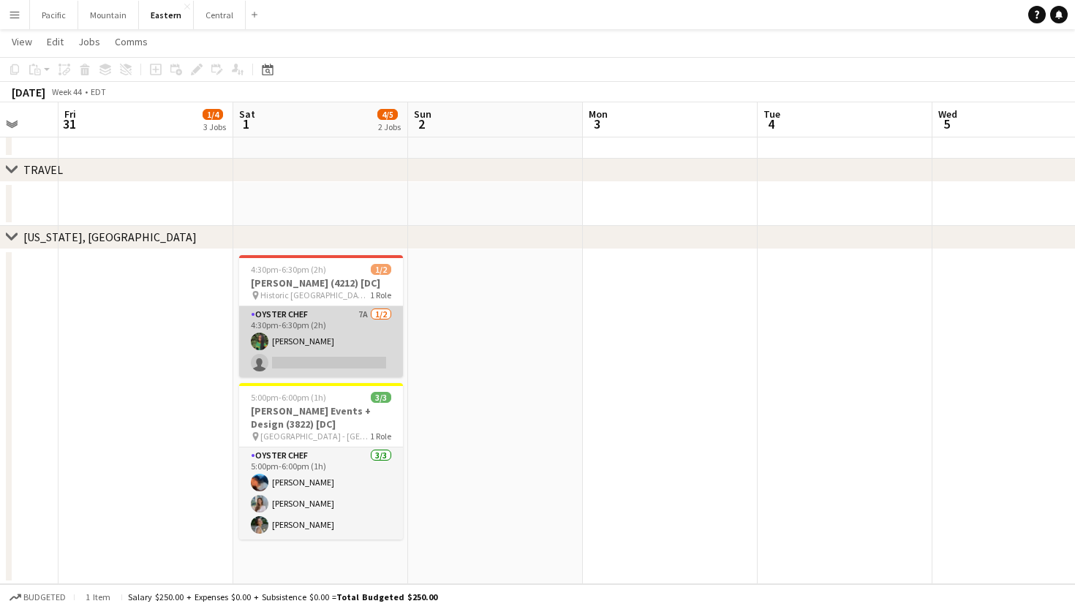
click at [323, 324] on app-card-role "Oyster Chef 7A 1/2 4:30pm-6:30pm (2h) Onyeka Osakwe single-neutral-actions" at bounding box center [321, 341] width 164 height 71
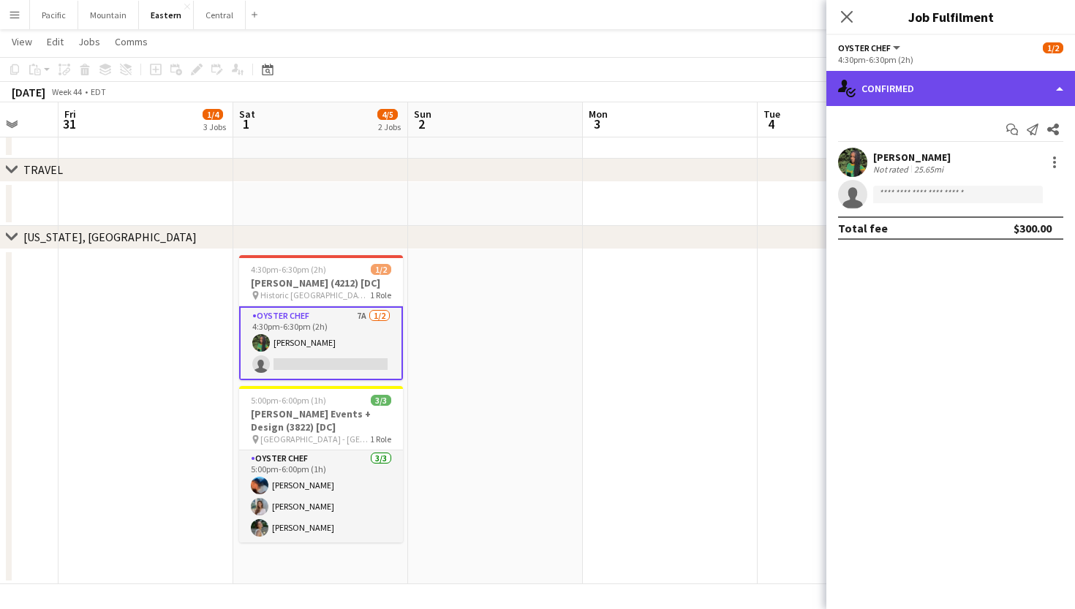
click at [992, 94] on div "single-neutral-actions-check-2 Confirmed" at bounding box center [950, 88] width 249 height 35
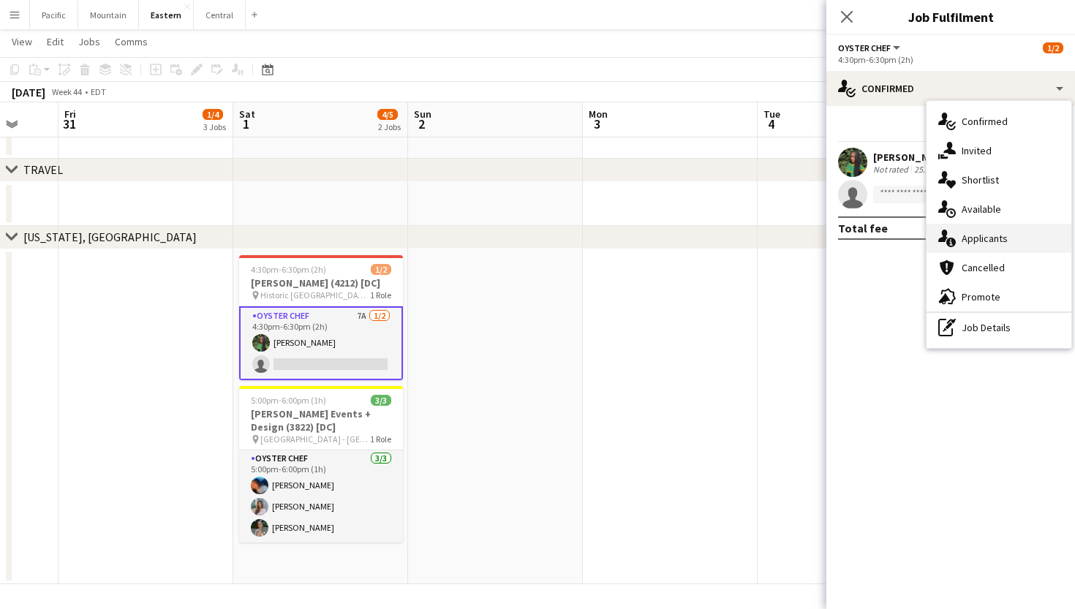
click at [992, 233] on span "Applicants" at bounding box center [985, 238] width 46 height 13
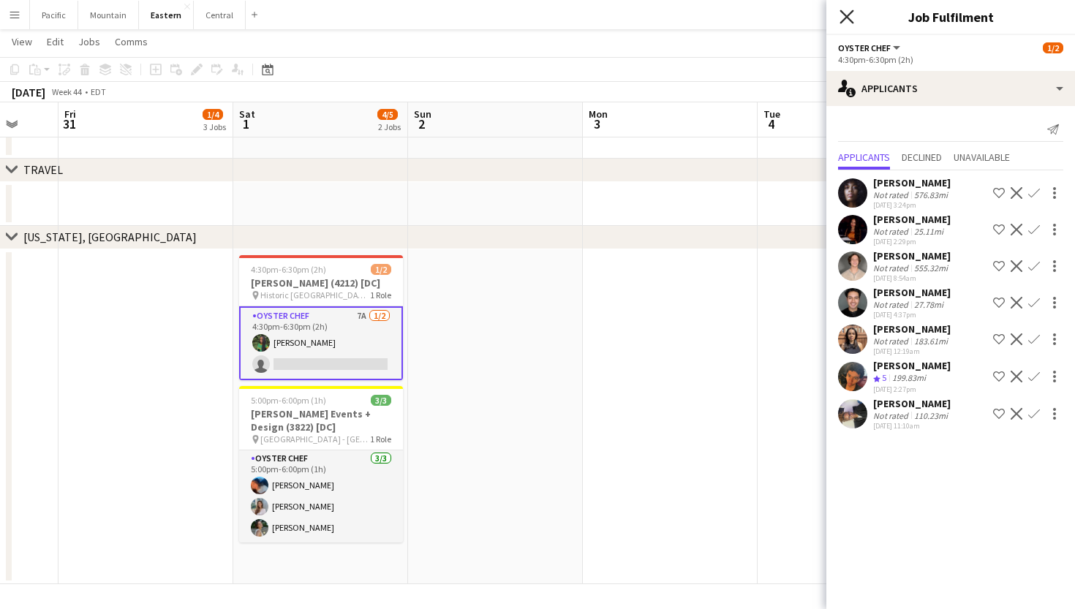
click at [851, 13] on icon at bounding box center [847, 17] width 14 height 14
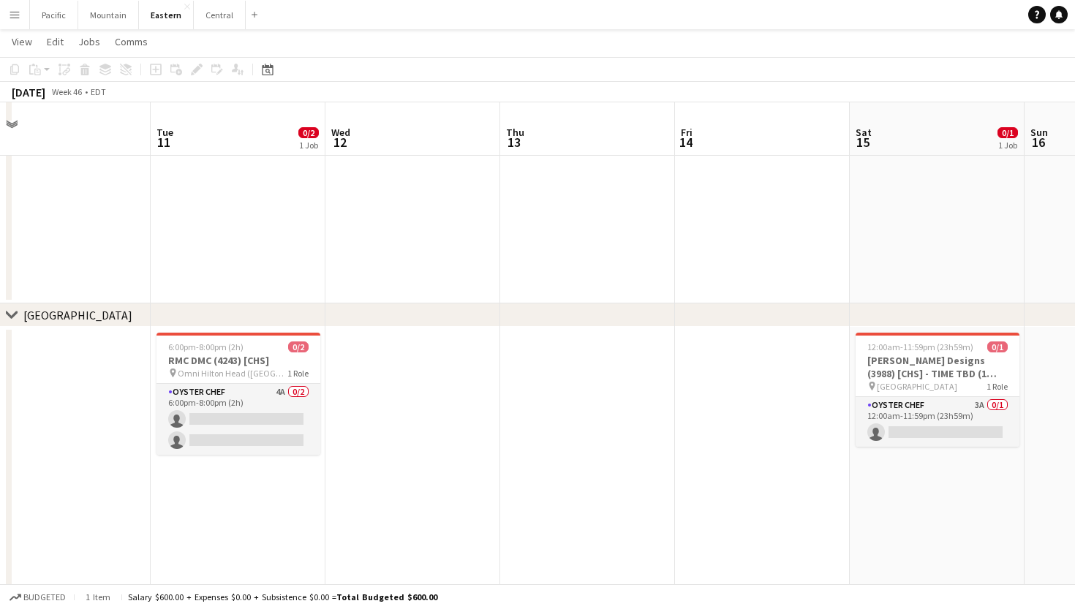
scroll to position [318, 0]
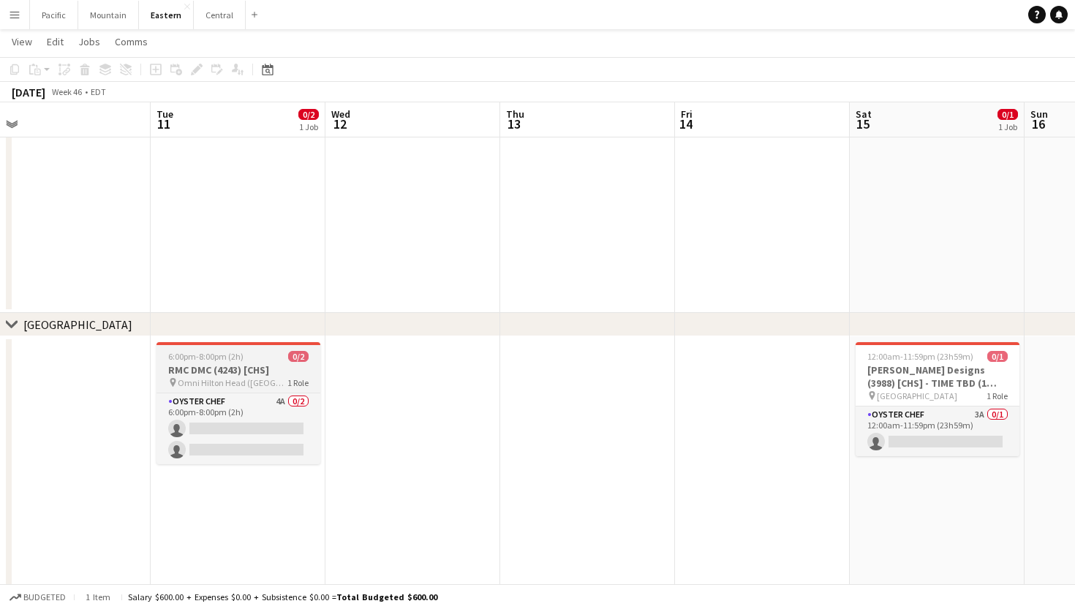
click at [279, 390] on app-job-card "6:00pm-8:00pm (2h) 0/2 RMC DMC (4243) [CHS] pin Omni Hilton Head (Hilton Head I…" at bounding box center [239, 403] width 164 height 122
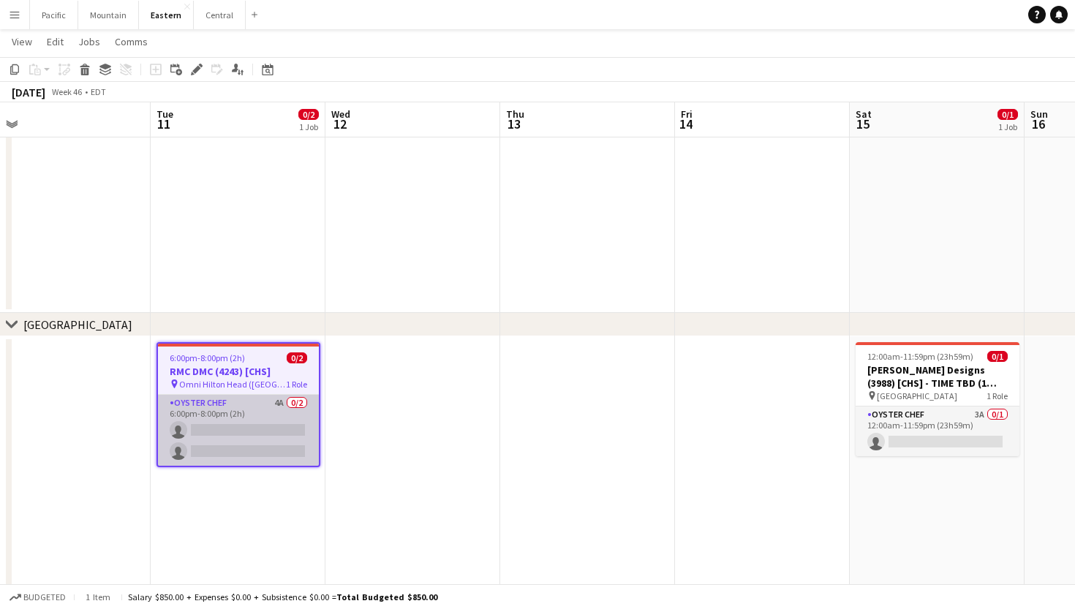
click at [316, 429] on app-card-role "Oyster Chef 4A 0/2 6:00pm-8:00pm (2h) single-neutral-actions single-neutral-act…" at bounding box center [238, 430] width 161 height 71
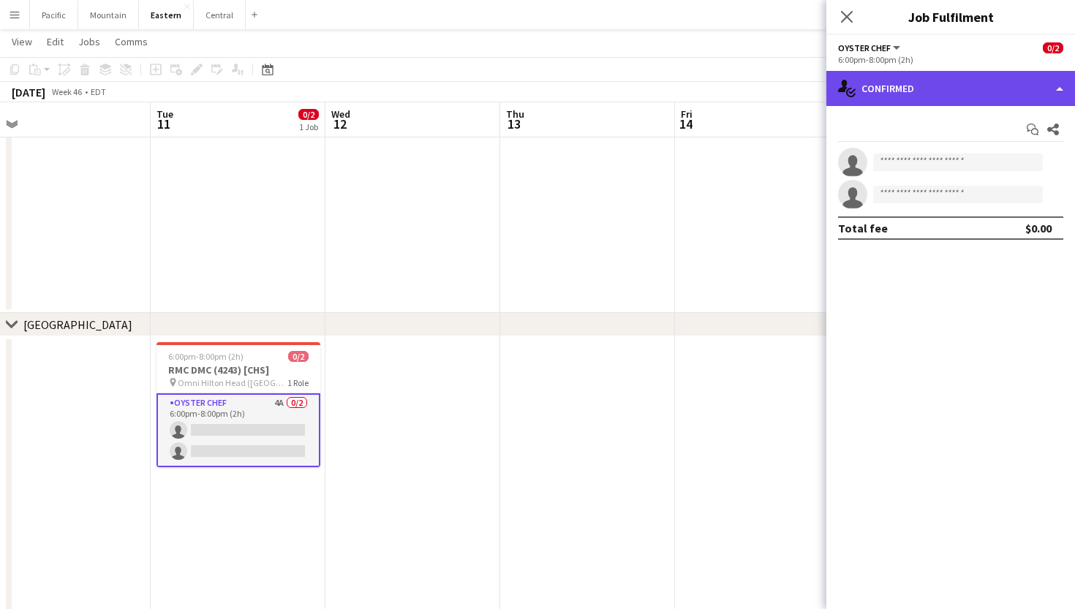
click at [964, 99] on div "single-neutral-actions-check-2 Confirmed" at bounding box center [950, 88] width 249 height 35
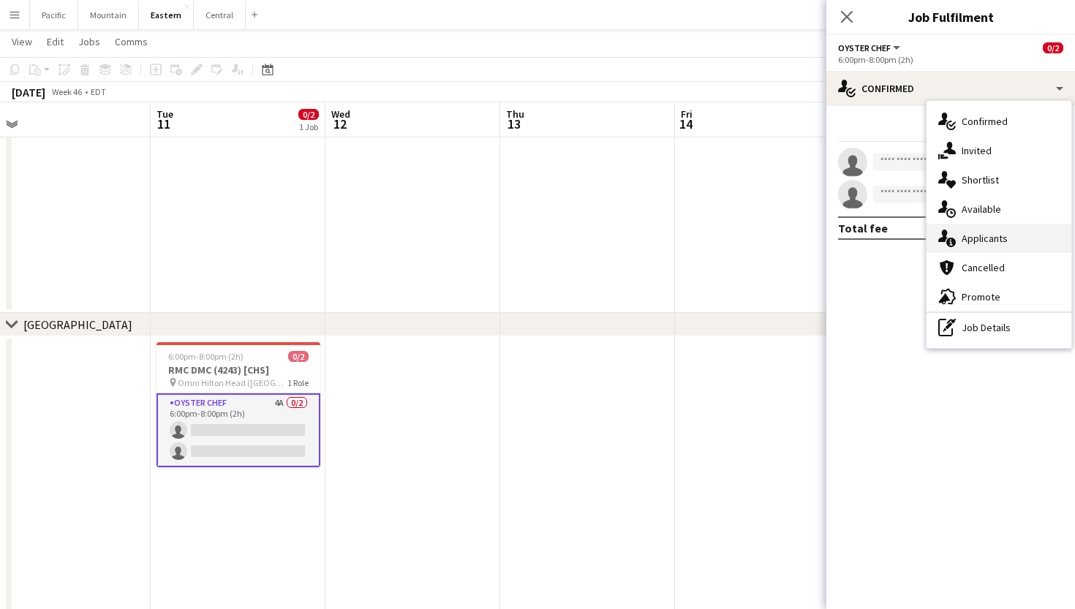
click at [995, 230] on div "single-neutral-actions-information Applicants" at bounding box center [999, 238] width 145 height 29
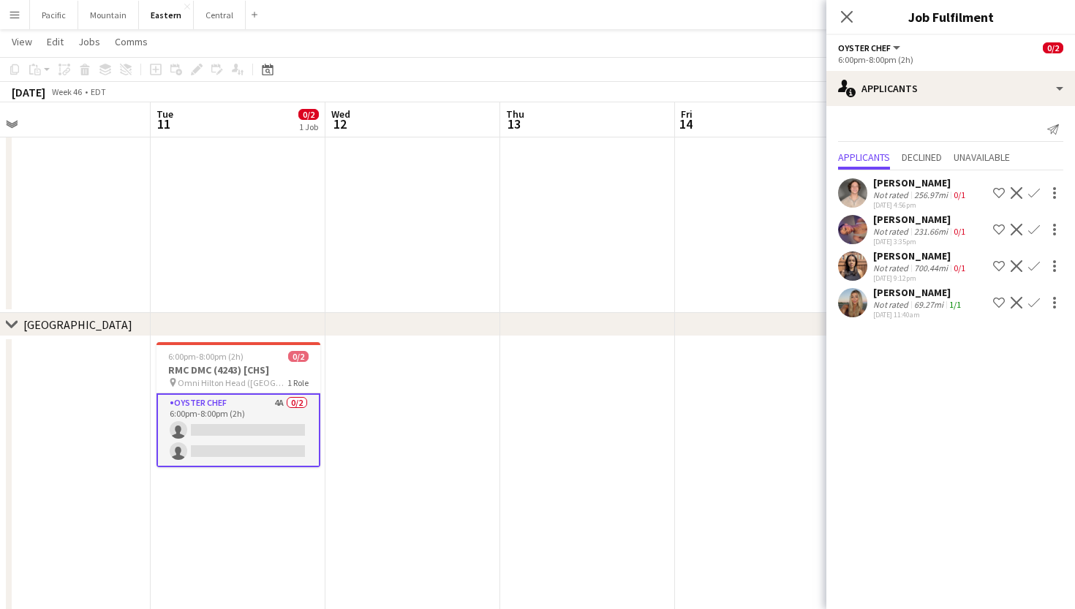
click at [1036, 305] on app-icon "Confirm" at bounding box center [1034, 303] width 12 height 12
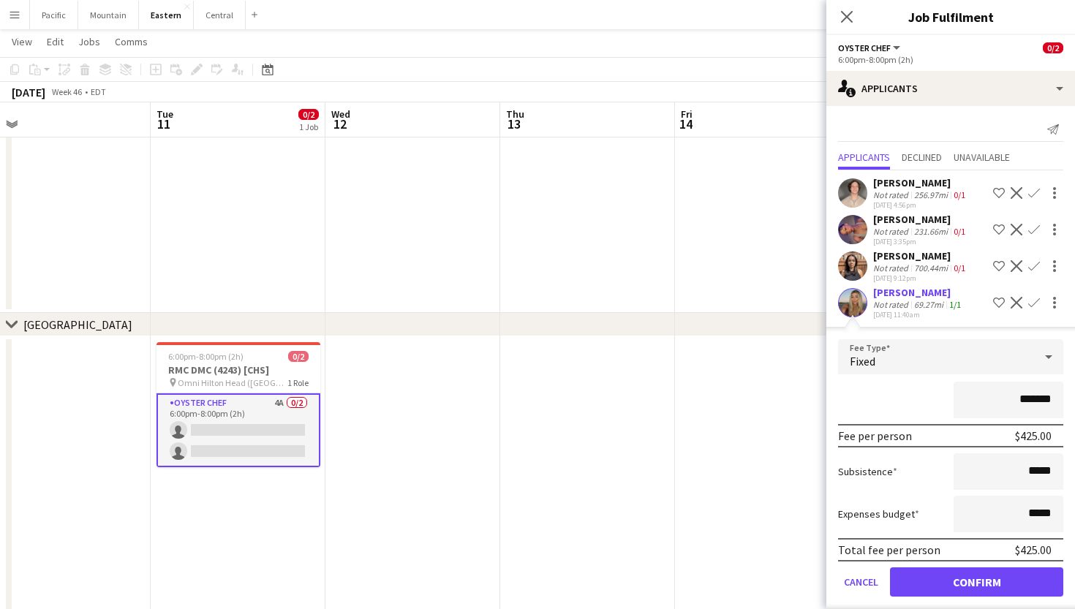
click at [984, 570] on button "Confirm" at bounding box center [976, 582] width 173 height 29
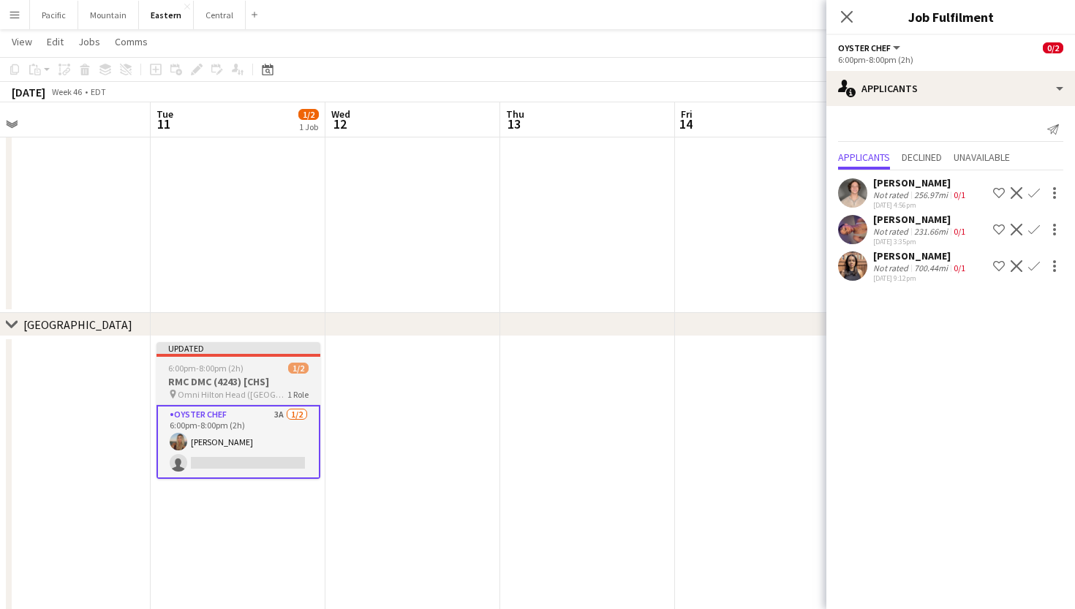
click at [281, 386] on h3 "RMC DMC (4243) [CHS]" at bounding box center [239, 381] width 164 height 13
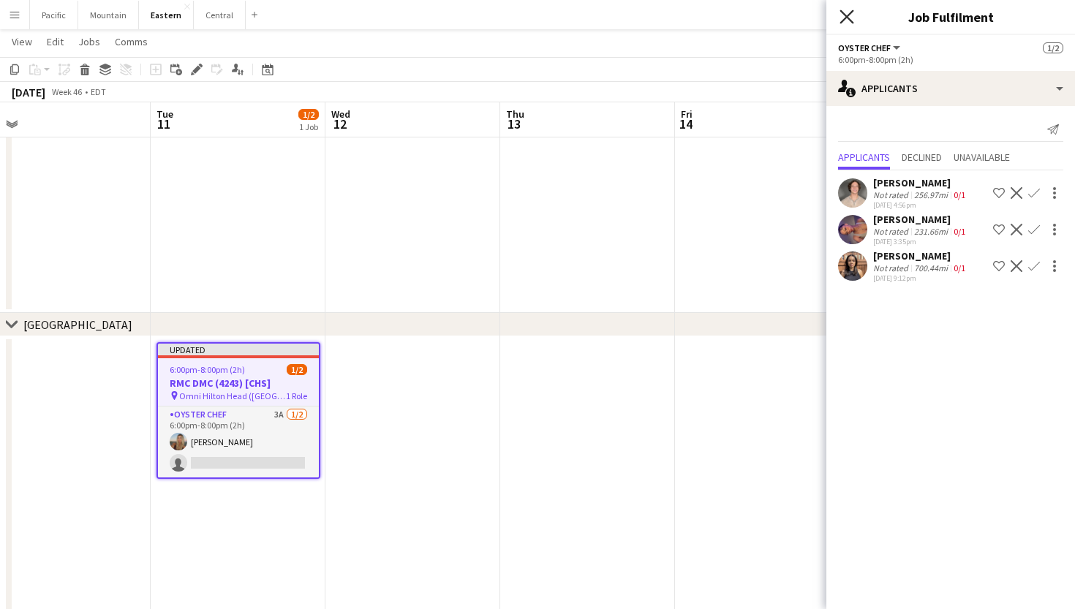
click at [848, 15] on icon "Close pop-in" at bounding box center [847, 17] width 14 height 14
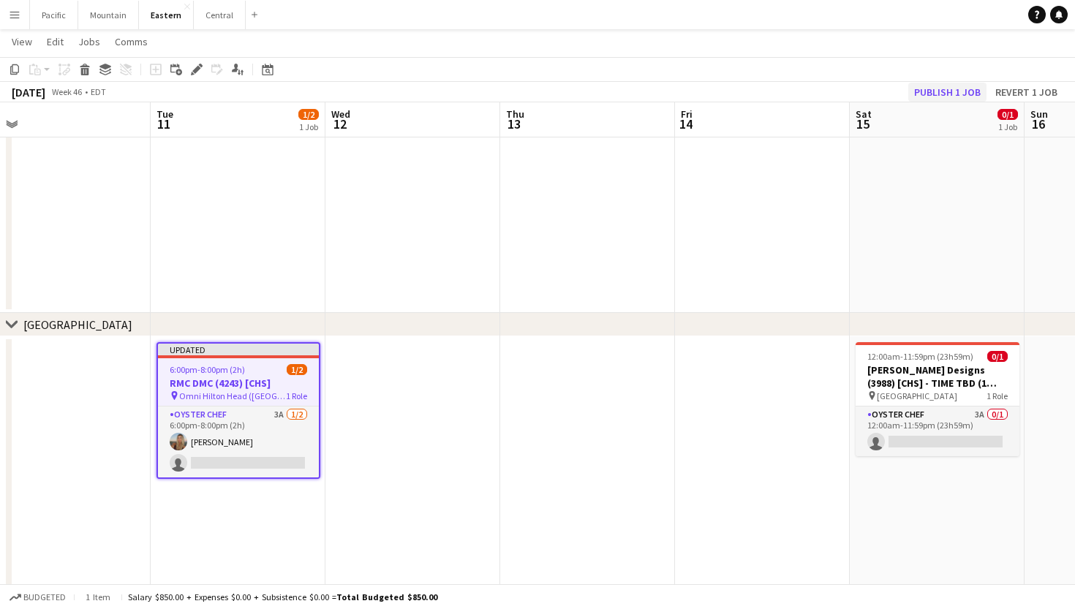
click at [970, 88] on button "Publish 1 job" at bounding box center [947, 92] width 78 height 19
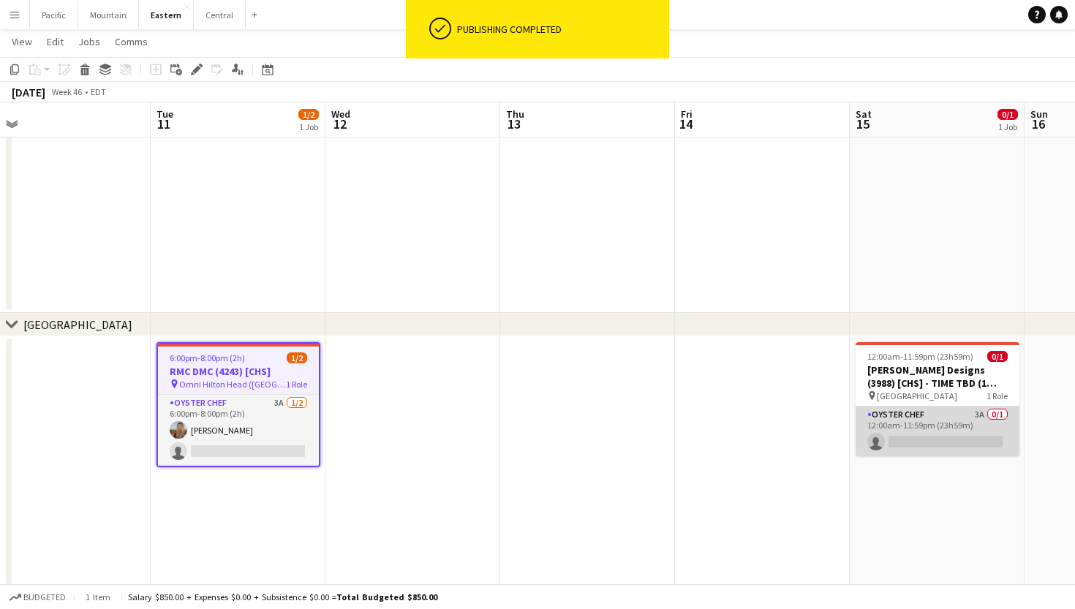
click at [918, 429] on app-card-role "Oyster Chef 3A 0/1 12:00am-11:59pm (23h59m) single-neutral-actions" at bounding box center [938, 432] width 164 height 50
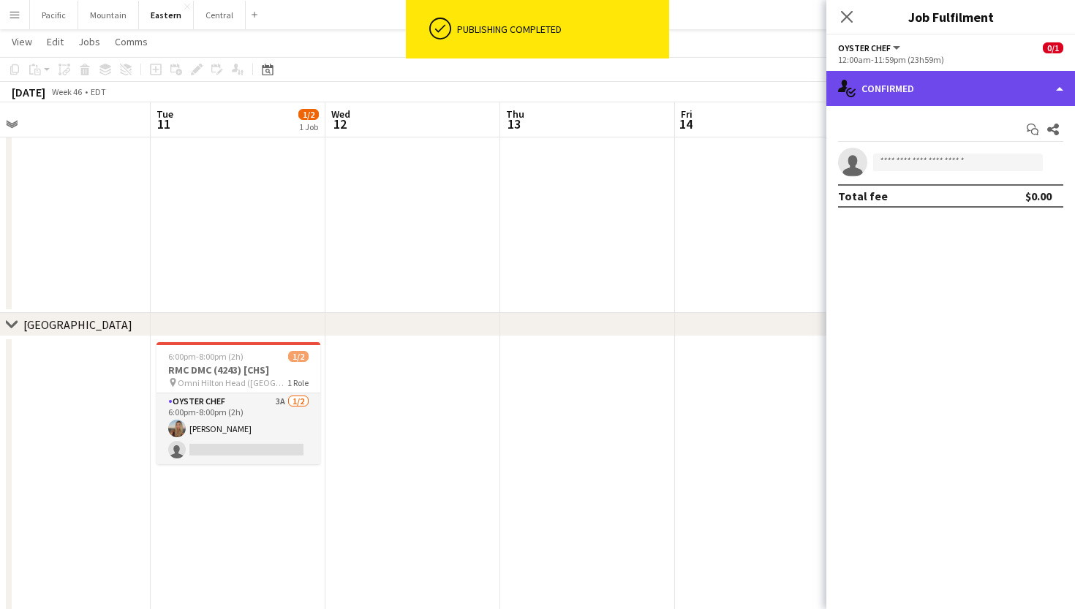
click at [1038, 94] on div "single-neutral-actions-check-2 Confirmed" at bounding box center [950, 88] width 249 height 35
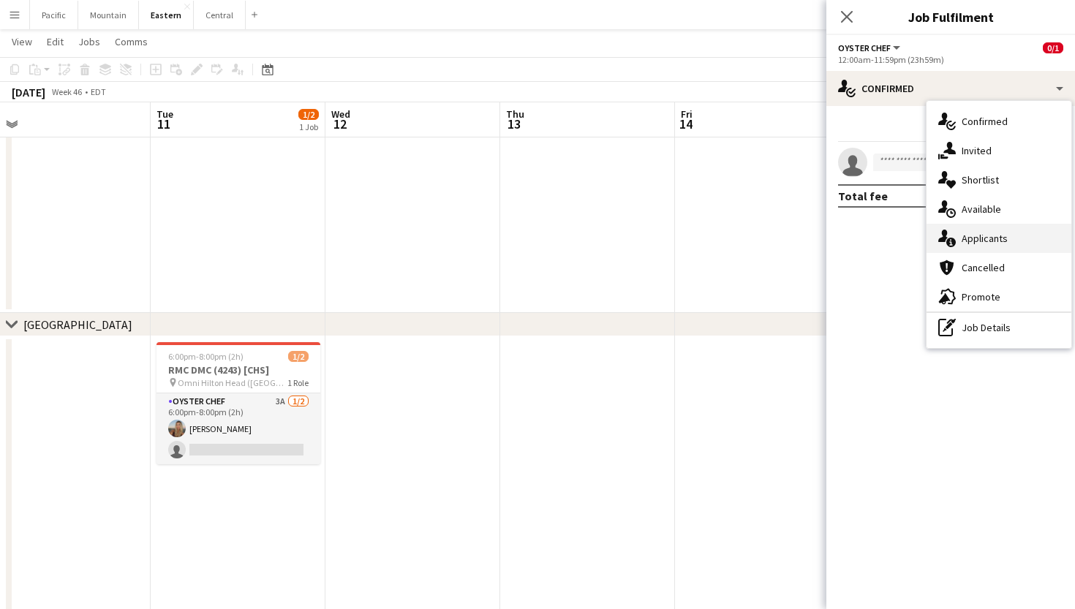
click at [1006, 244] on span "Applicants" at bounding box center [985, 238] width 46 height 13
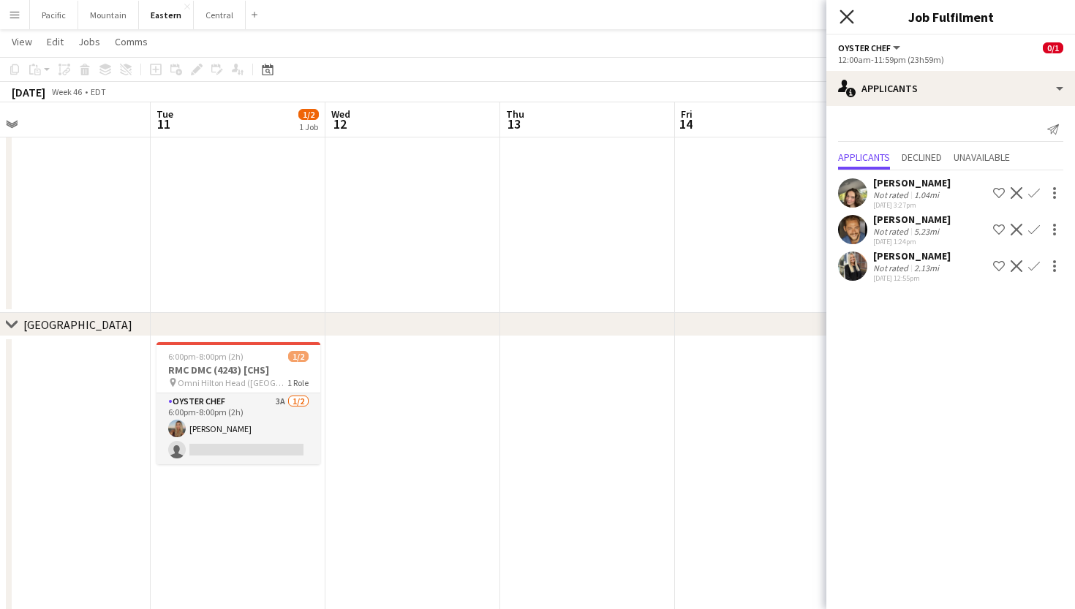
click at [848, 17] on icon "Close pop-in" at bounding box center [847, 17] width 14 height 14
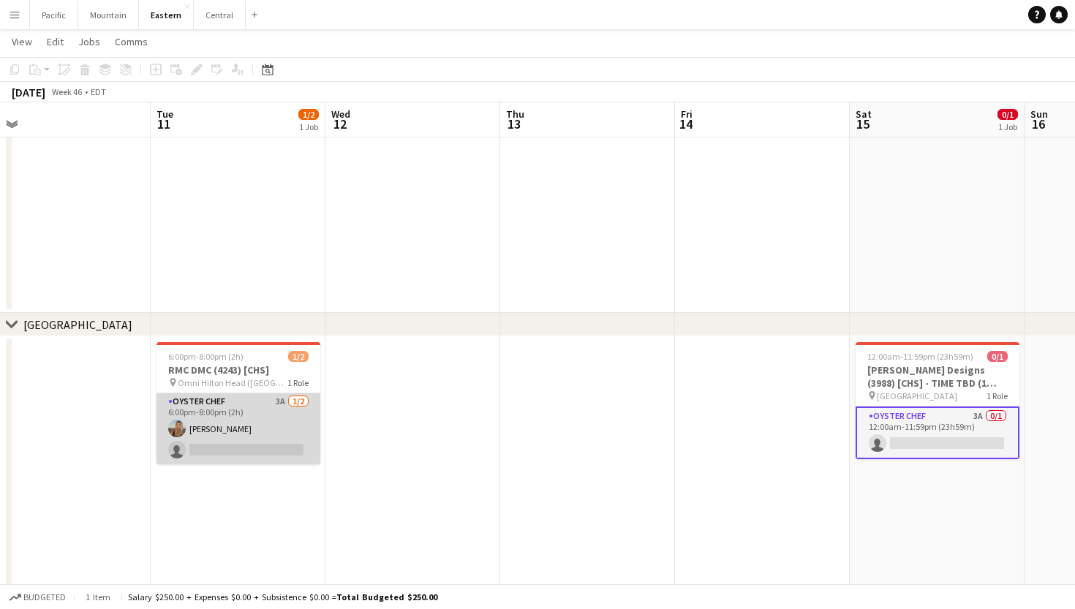
click at [263, 429] on app-card-role "Oyster Chef 3A 1/2 6:00pm-8:00pm (2h) Caelin Crowther single-neutral-actions" at bounding box center [239, 428] width 164 height 71
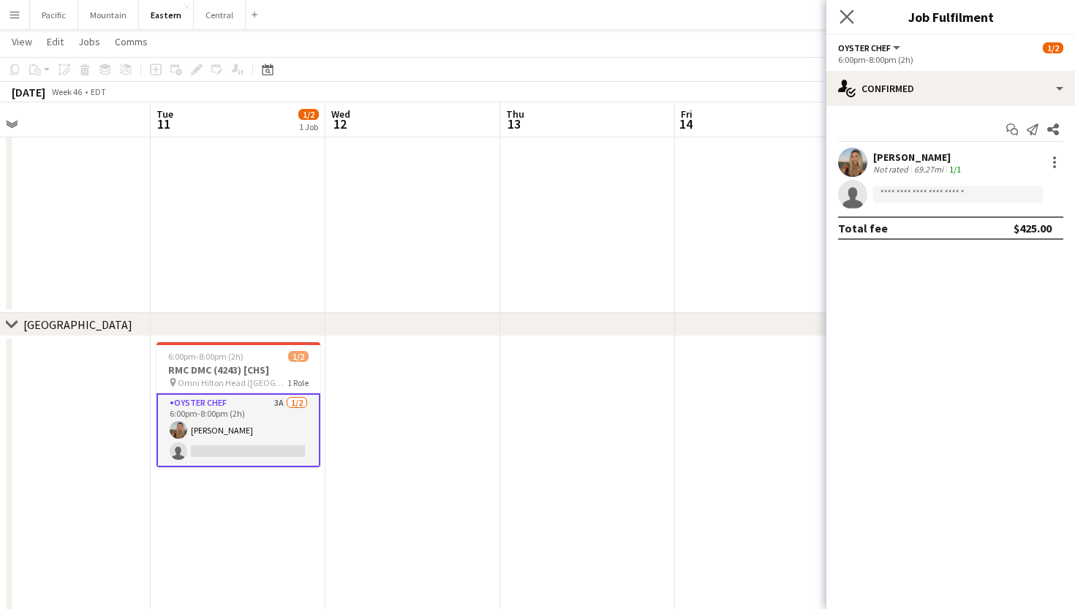
click at [839, 10] on app-icon "Close pop-in" at bounding box center [847, 17] width 21 height 21
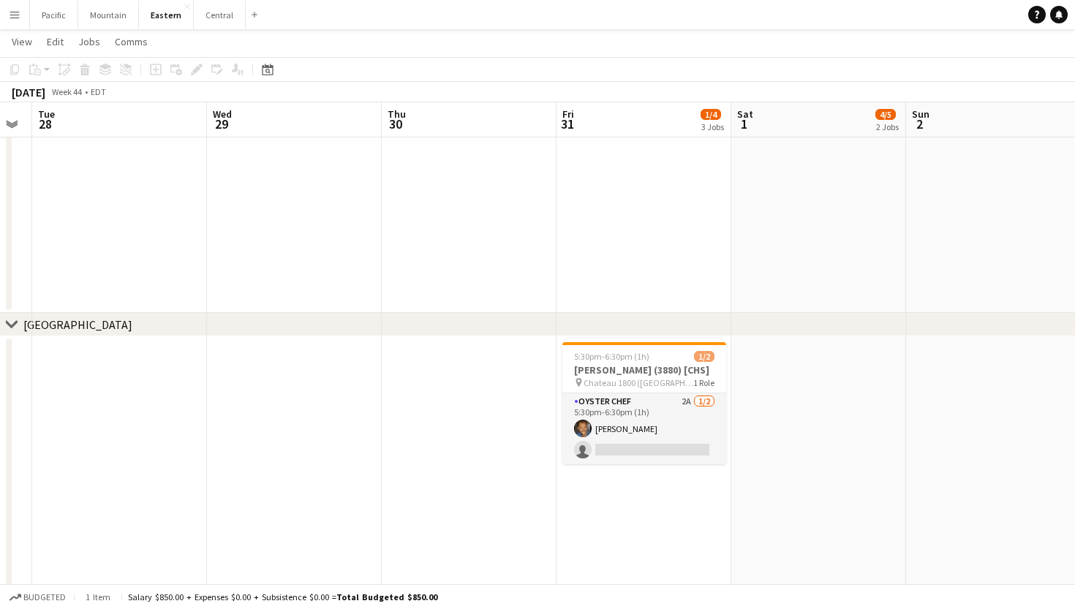
scroll to position [0, 321]
click at [15, 2] on button "Menu" at bounding box center [14, 14] width 29 height 29
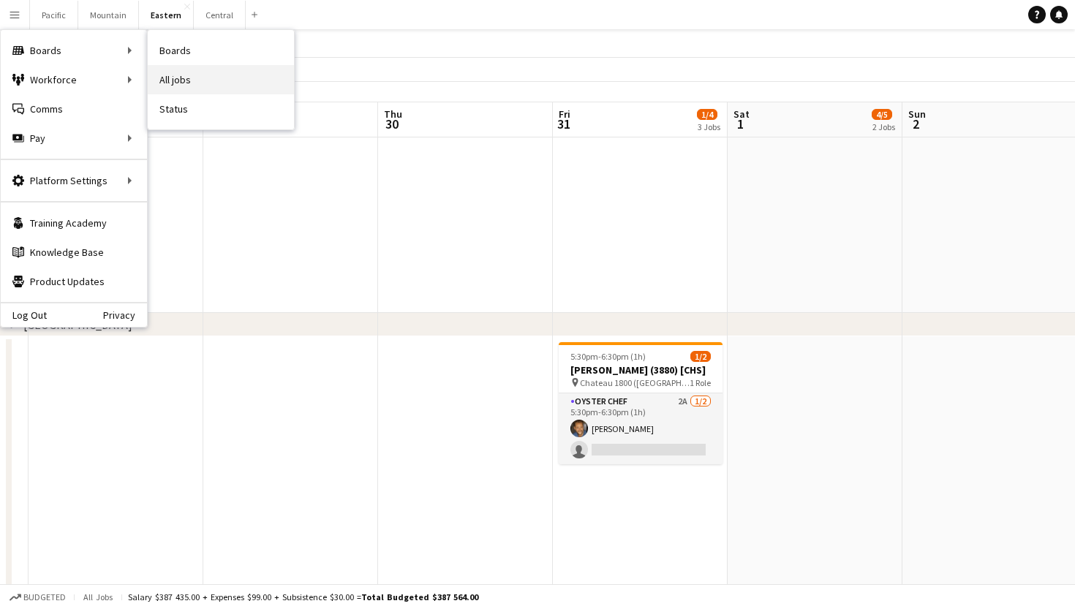
click at [183, 72] on link "All jobs" at bounding box center [221, 79] width 146 height 29
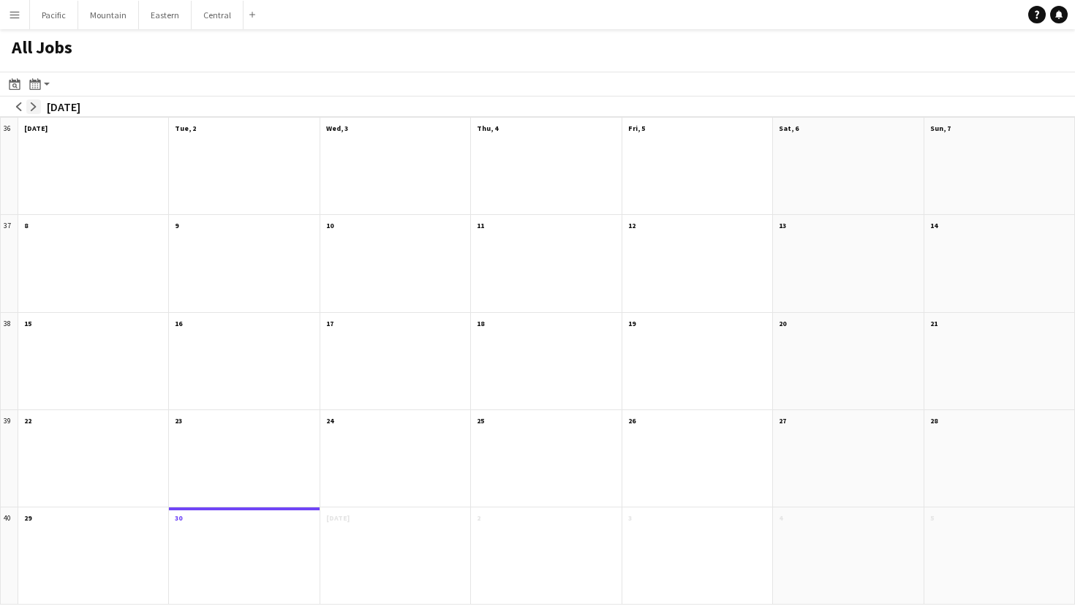
click at [31, 102] on app-icon "arrow-right" at bounding box center [33, 106] width 9 height 9
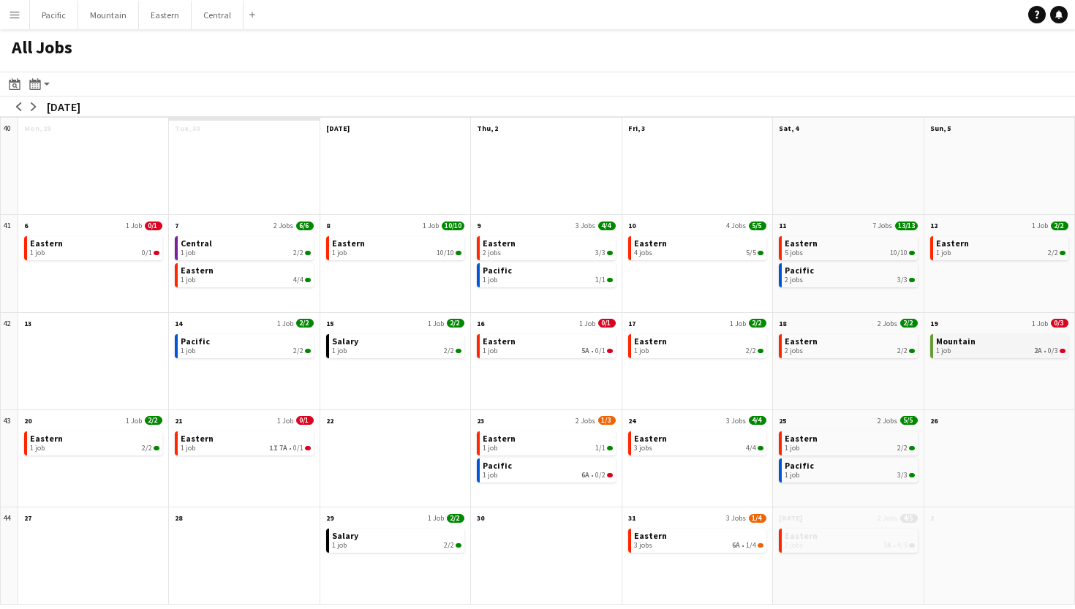
click at [1009, 341] on link "Mountain 1 job 2A • 0/3" at bounding box center [1000, 344] width 129 height 21
click at [709, 551] on app-month-view-brief-board "Eastern 3 jobs 6A • 1/4" at bounding box center [697, 541] width 138 height 24
click at [715, 546] on div "3 jobs 6A • 1/4" at bounding box center [698, 545] width 129 height 9
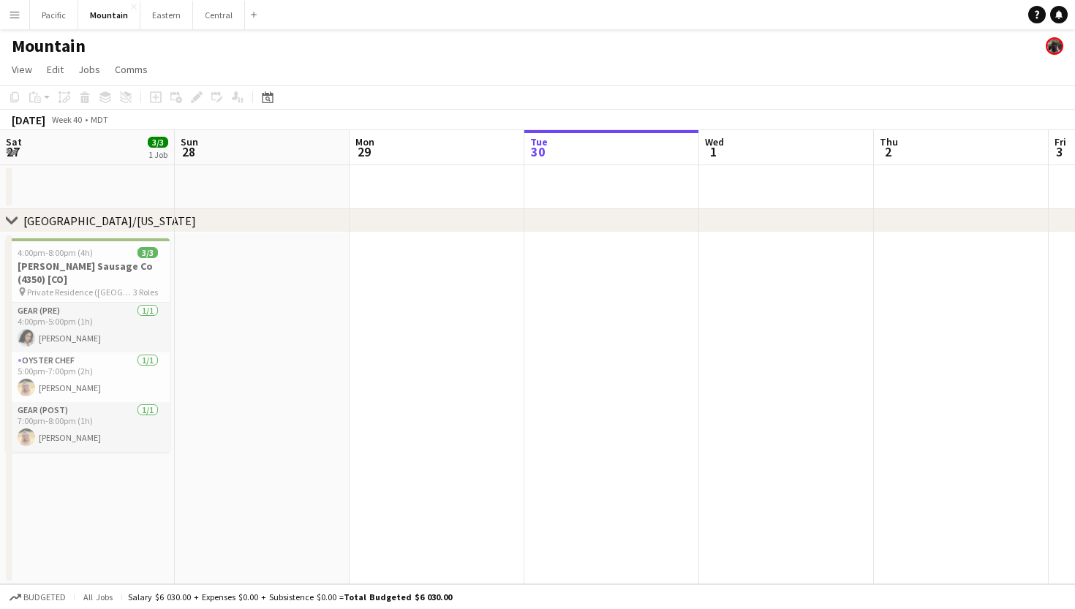
scroll to position [0, 350]
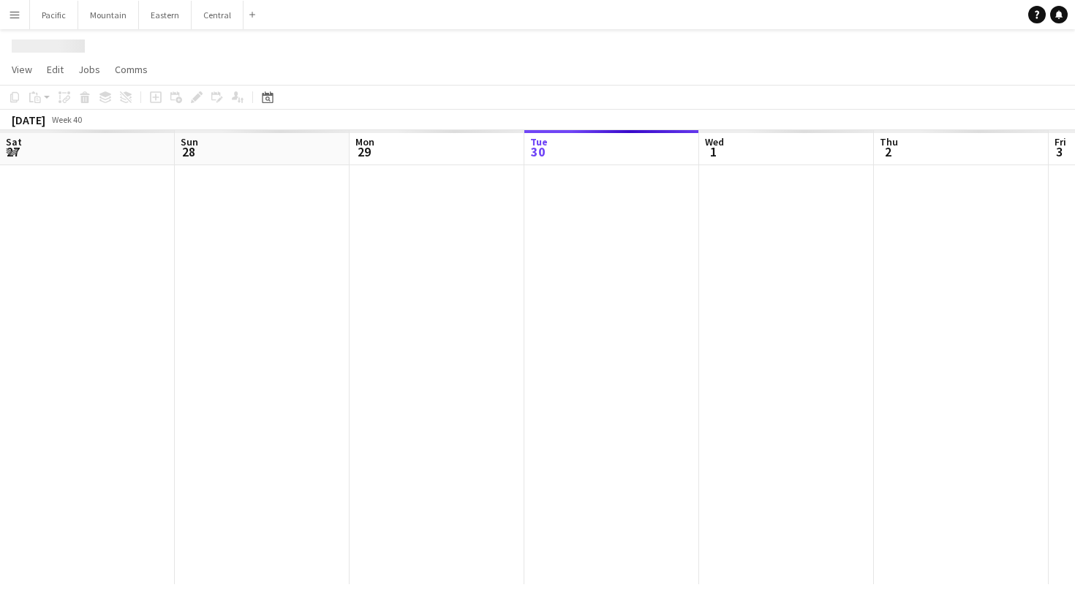
scroll to position [0, 350]
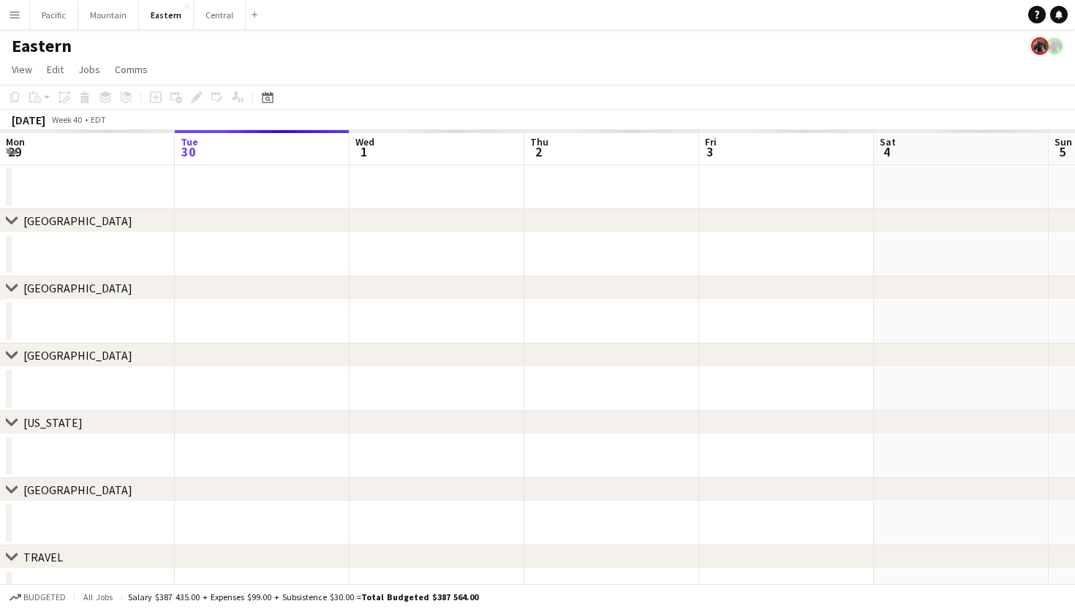
click at [13, 24] on button "Menu" at bounding box center [14, 14] width 29 height 29
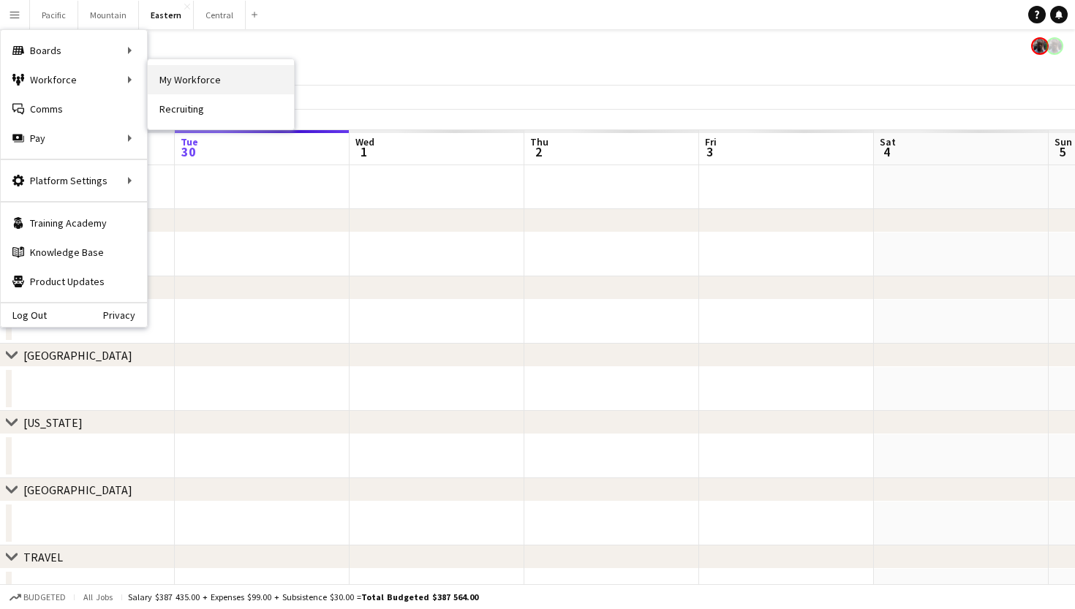
click at [171, 75] on link "My Workforce" at bounding box center [221, 79] width 146 height 29
